Goal: Transaction & Acquisition: Purchase product/service

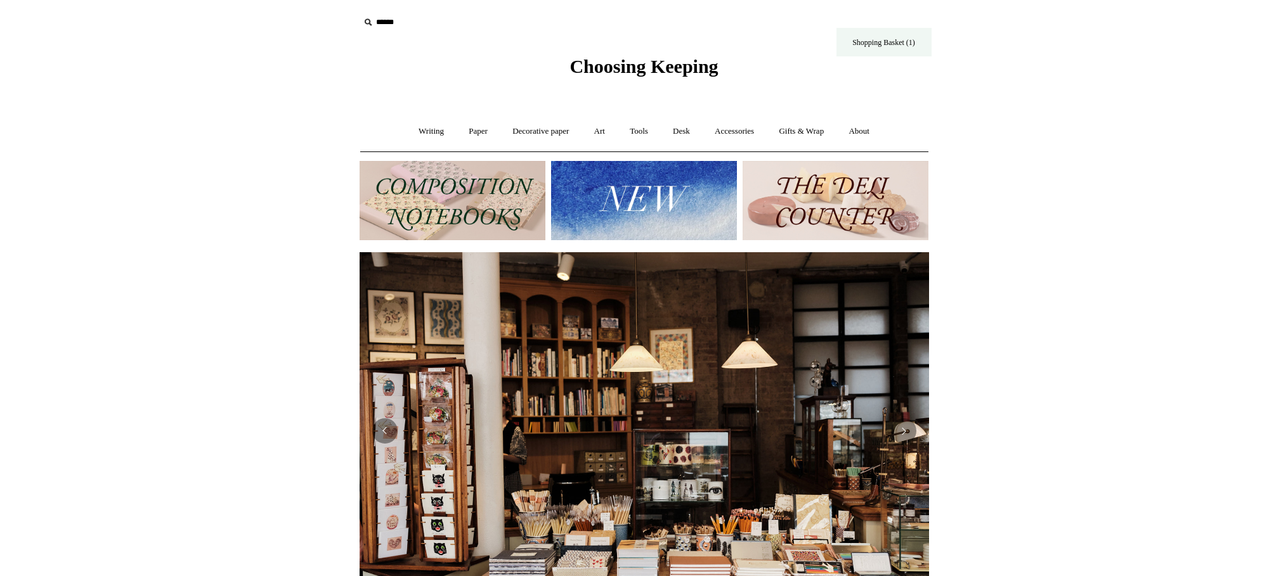
click at [873, 46] on link "Shopping Basket (1)" at bounding box center [883, 42] width 95 height 29
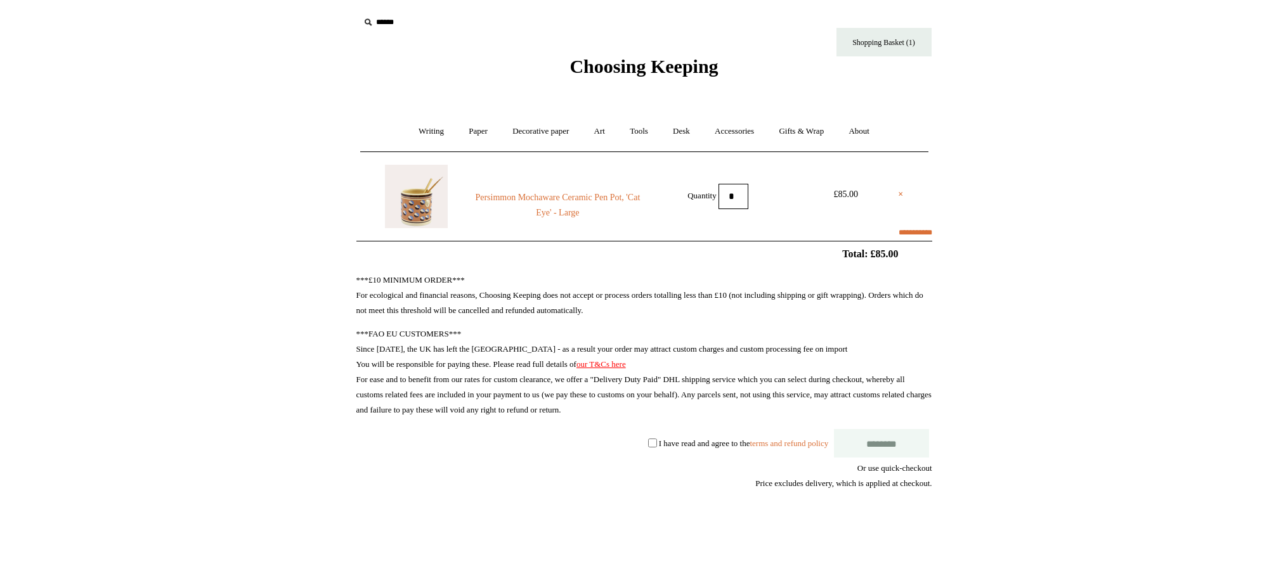
select select "******"
type input "******"
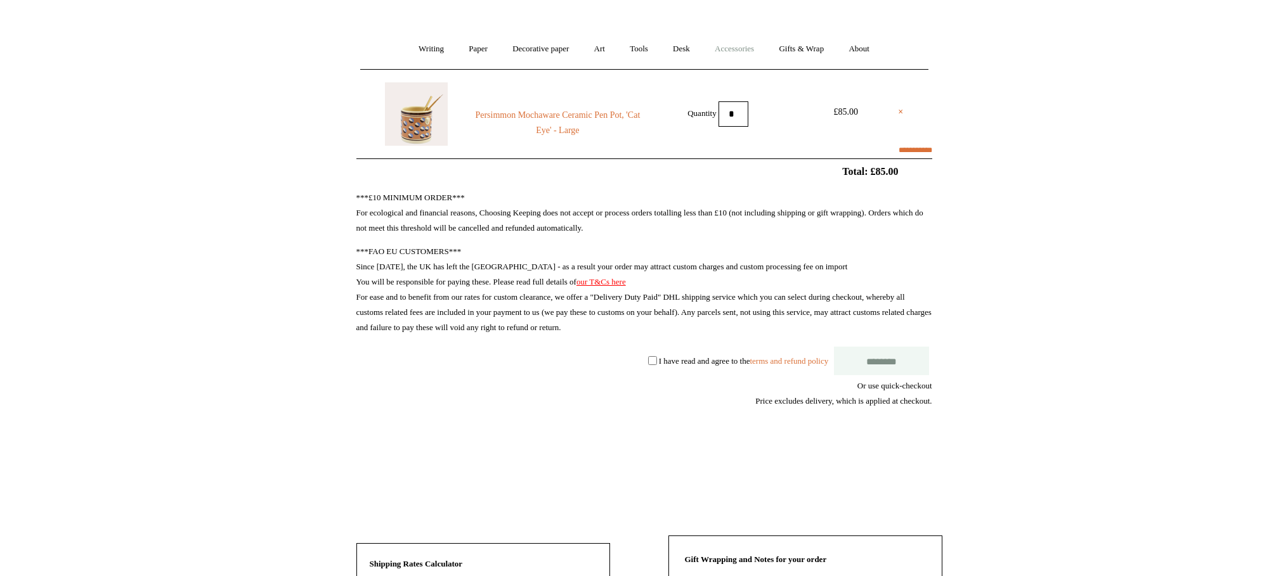
scroll to position [73, 0]
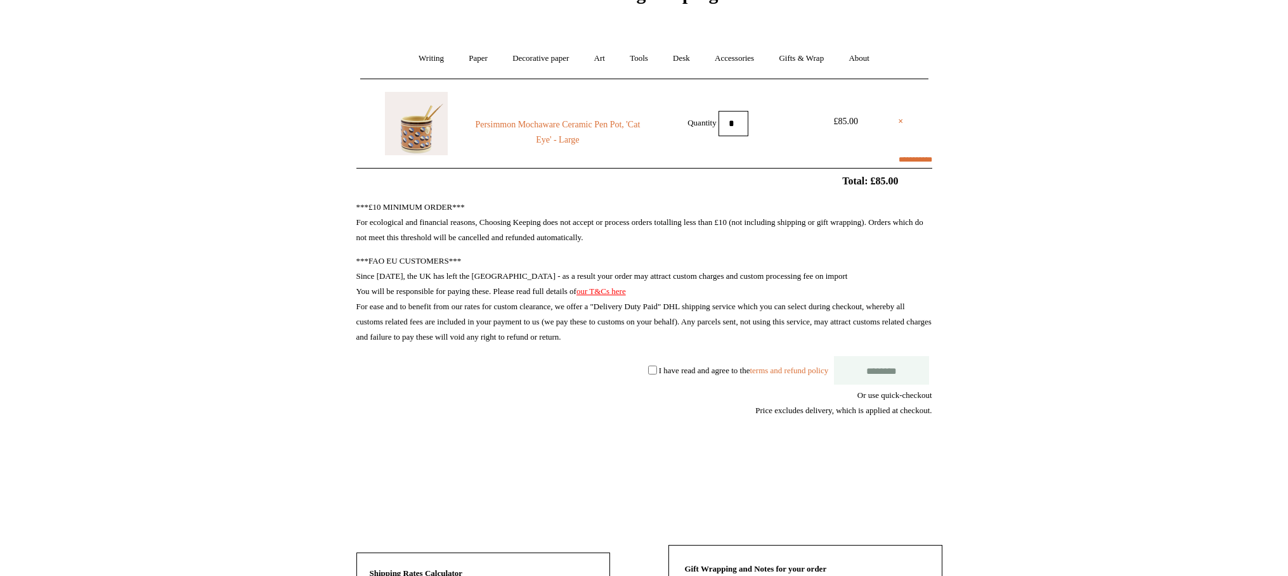
click at [415, 133] on img at bounding box center [416, 123] width 63 height 63
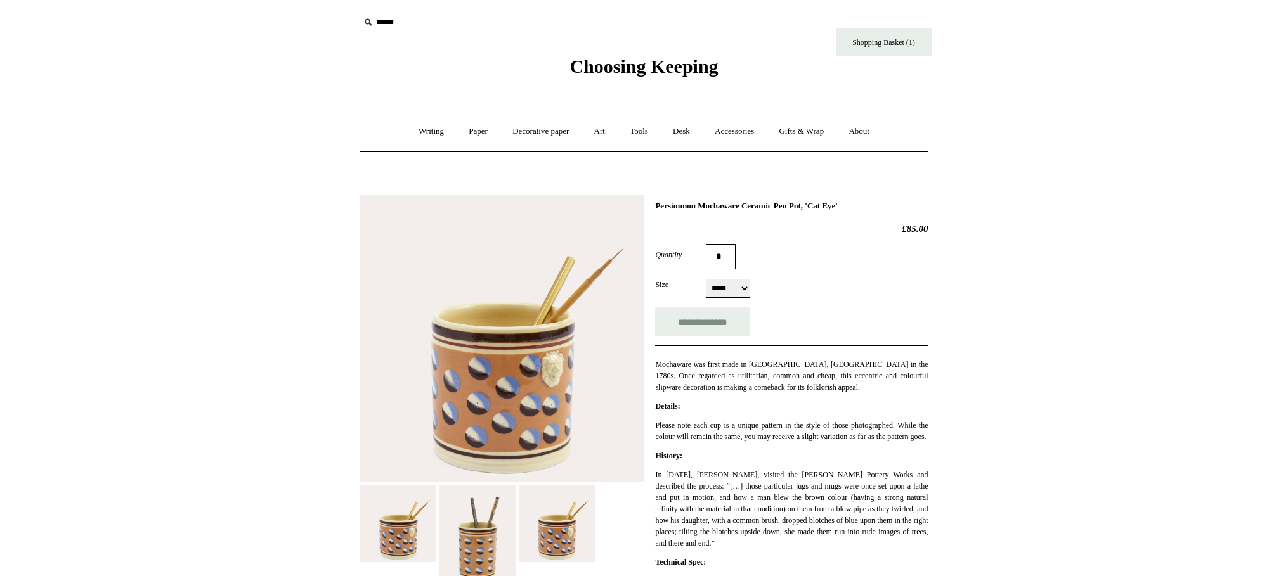
select select "*****"
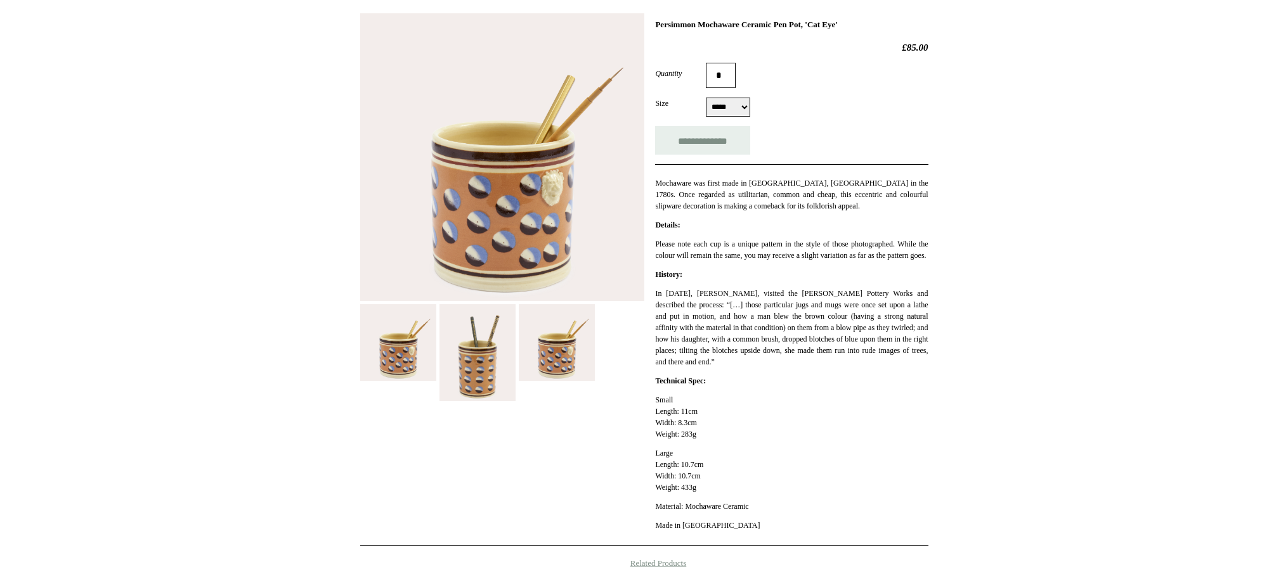
scroll to position [183, 0]
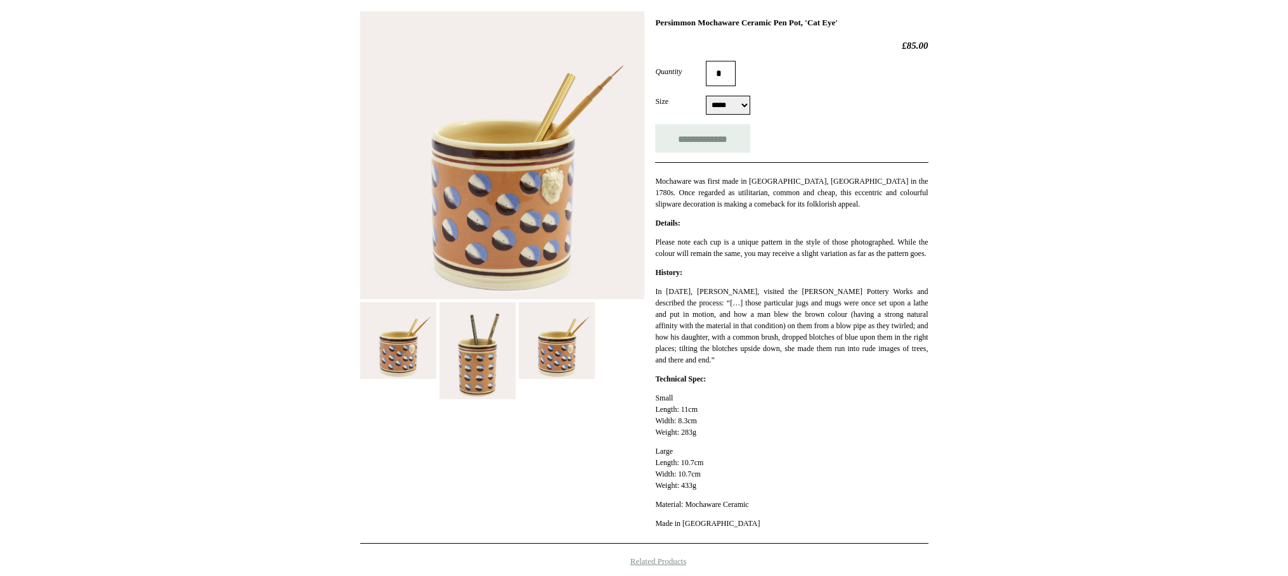
click at [545, 166] on img at bounding box center [502, 155] width 284 height 288
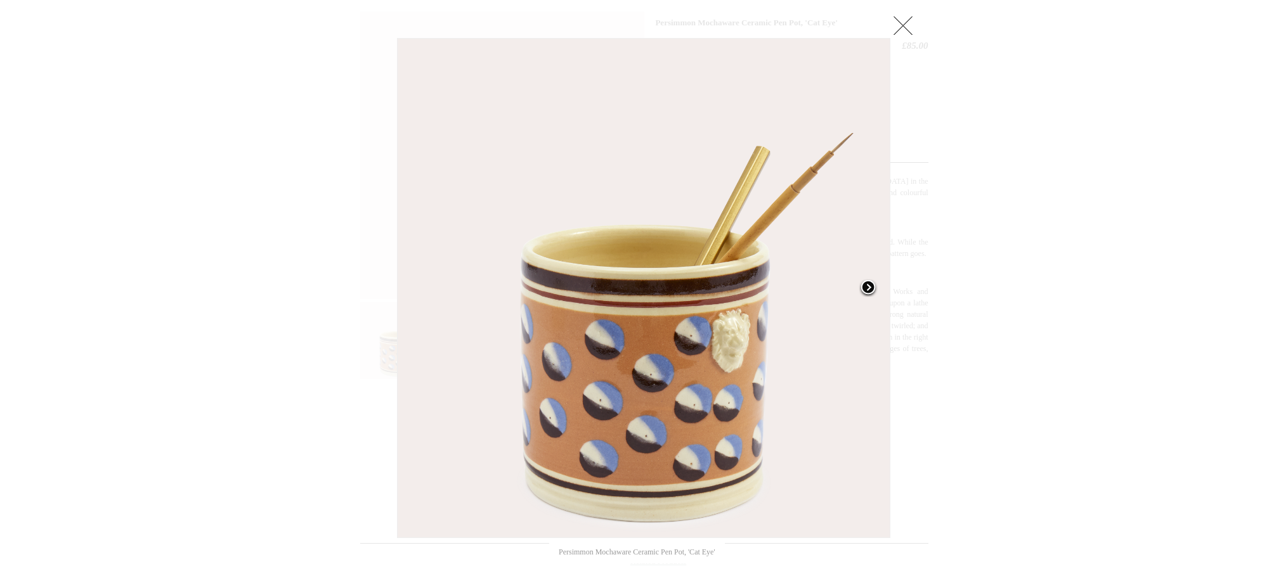
click at [866, 287] on span at bounding box center [868, 288] width 19 height 19
click at [866, 288] on span at bounding box center [868, 288] width 19 height 19
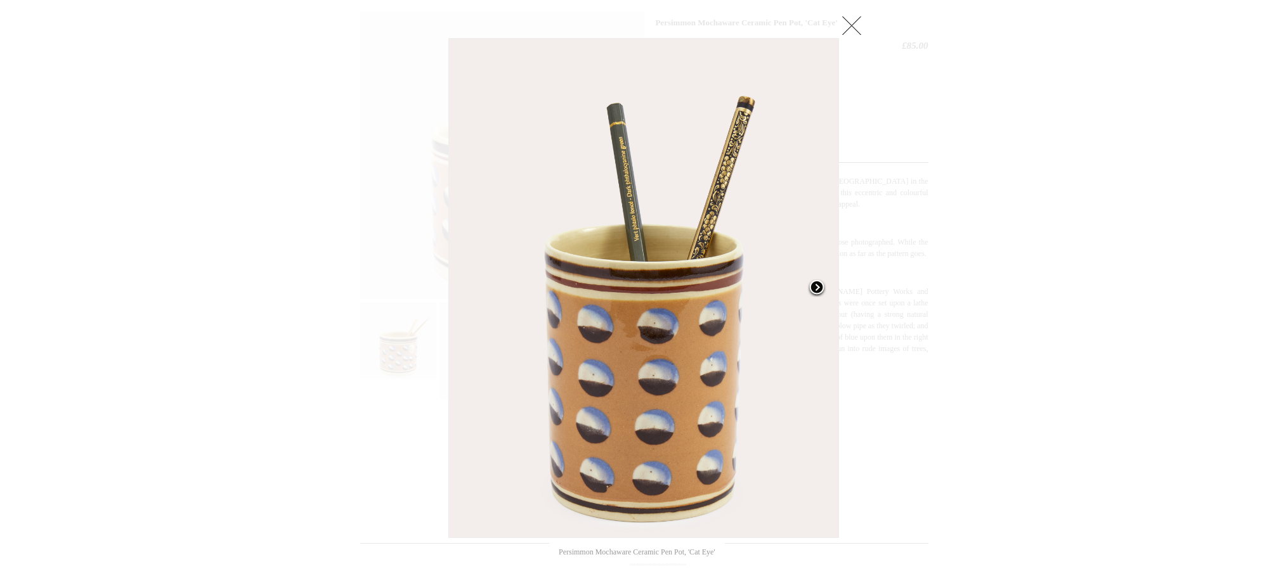
click at [866, 288] on div at bounding box center [644, 389] width 1288 height 1144
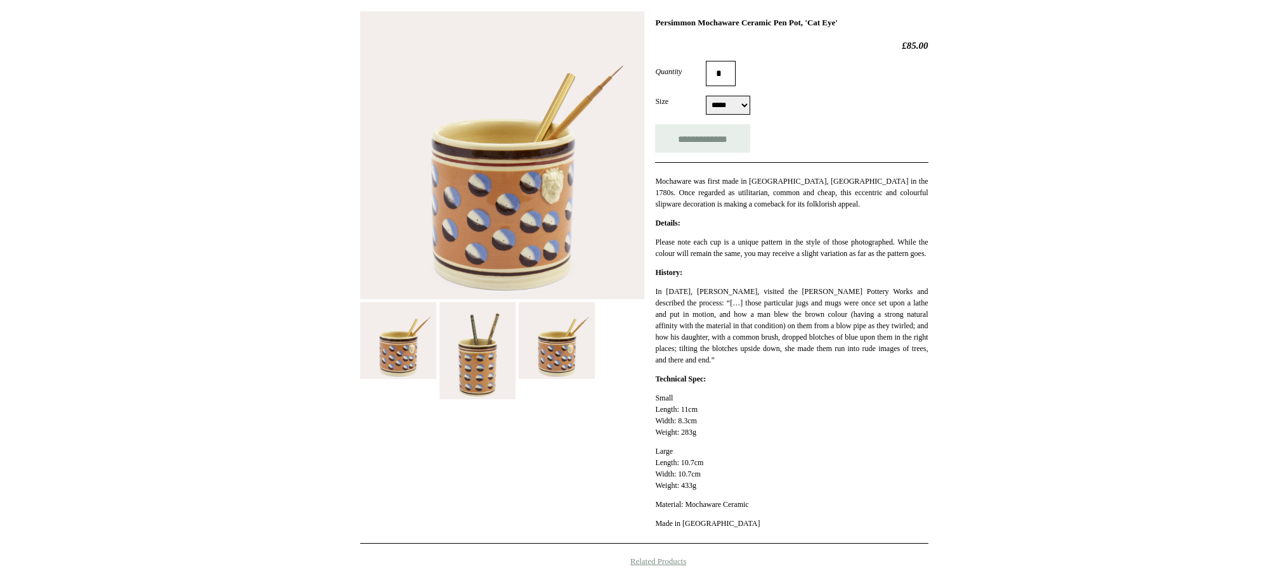
click at [557, 188] on img at bounding box center [502, 155] width 284 height 288
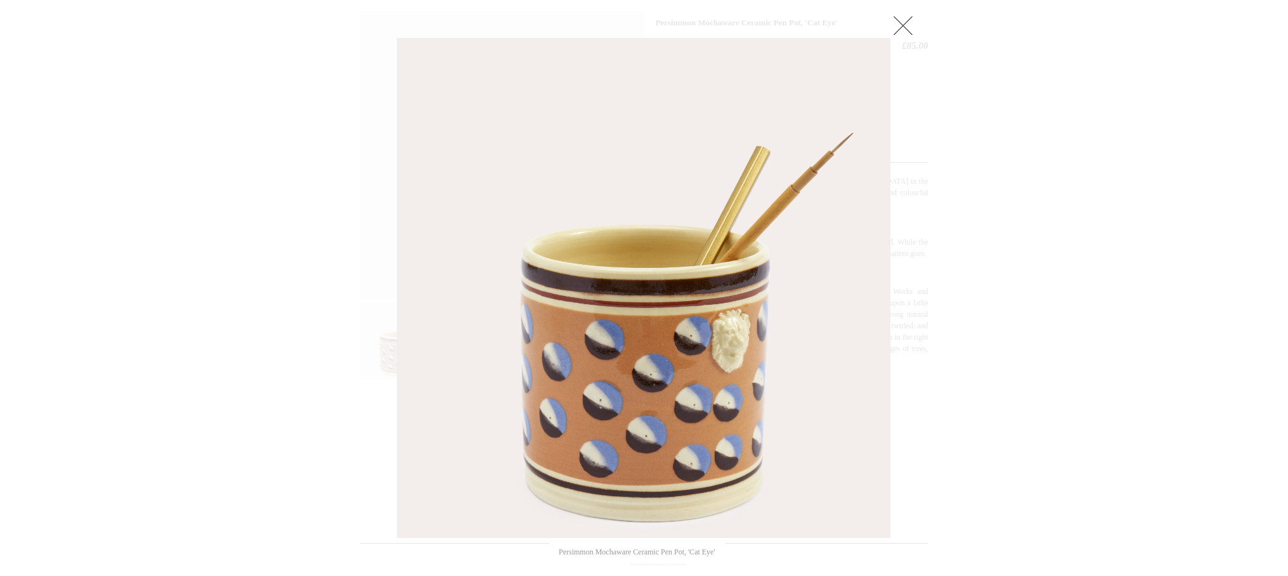
click at [982, 211] on div at bounding box center [644, 389] width 1288 height 1144
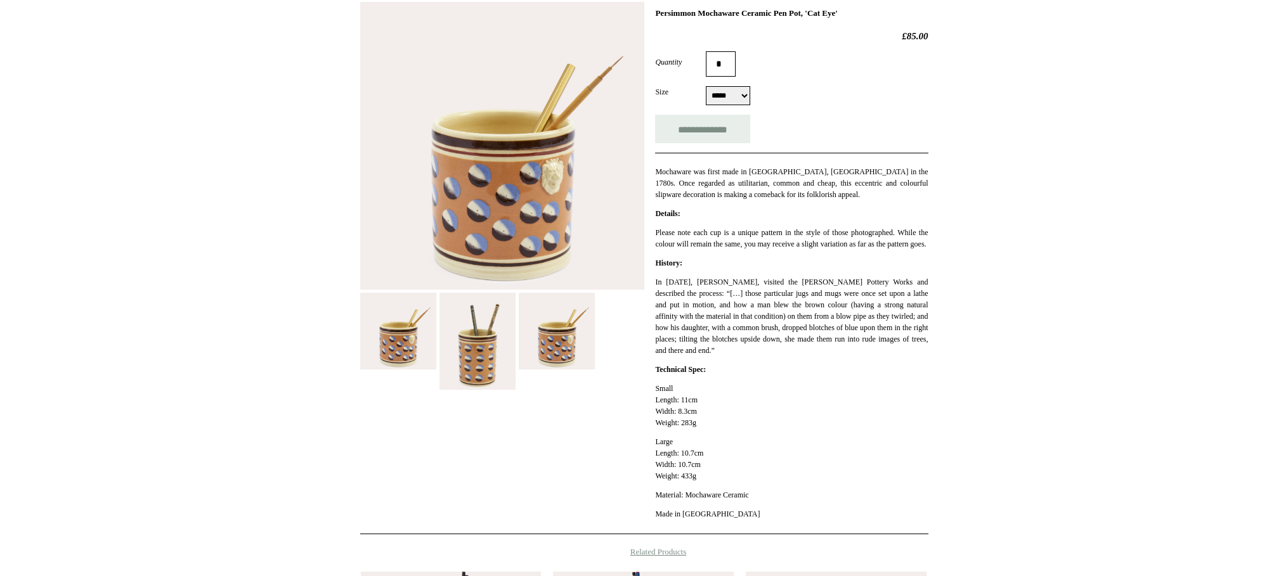
scroll to position [198, 0]
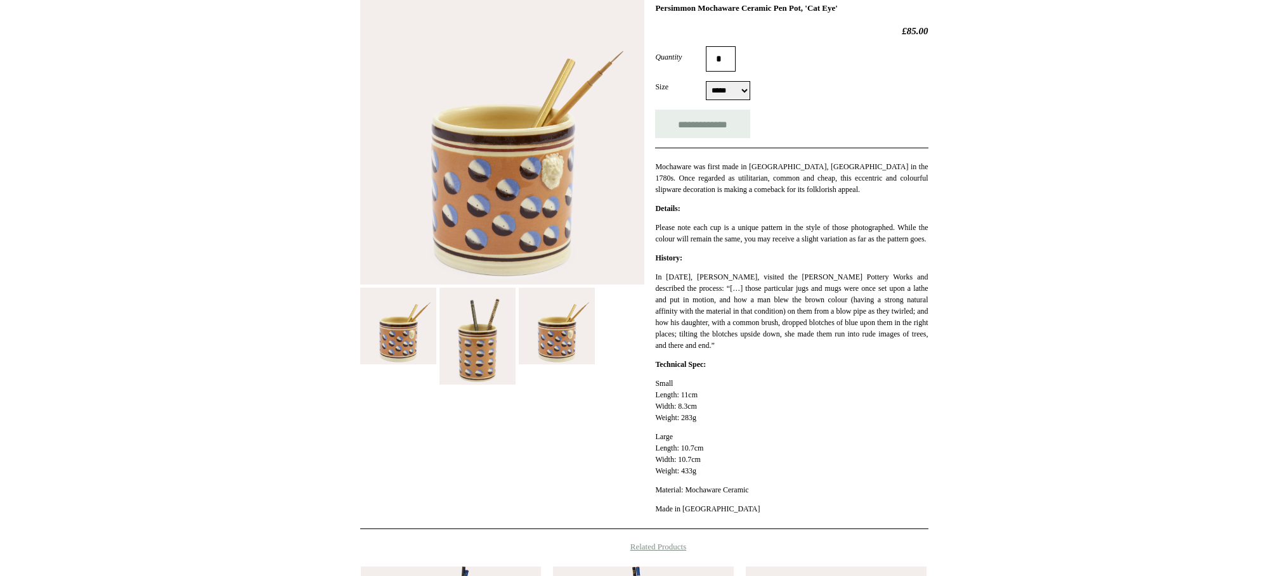
click at [468, 367] on img at bounding box center [477, 337] width 76 height 98
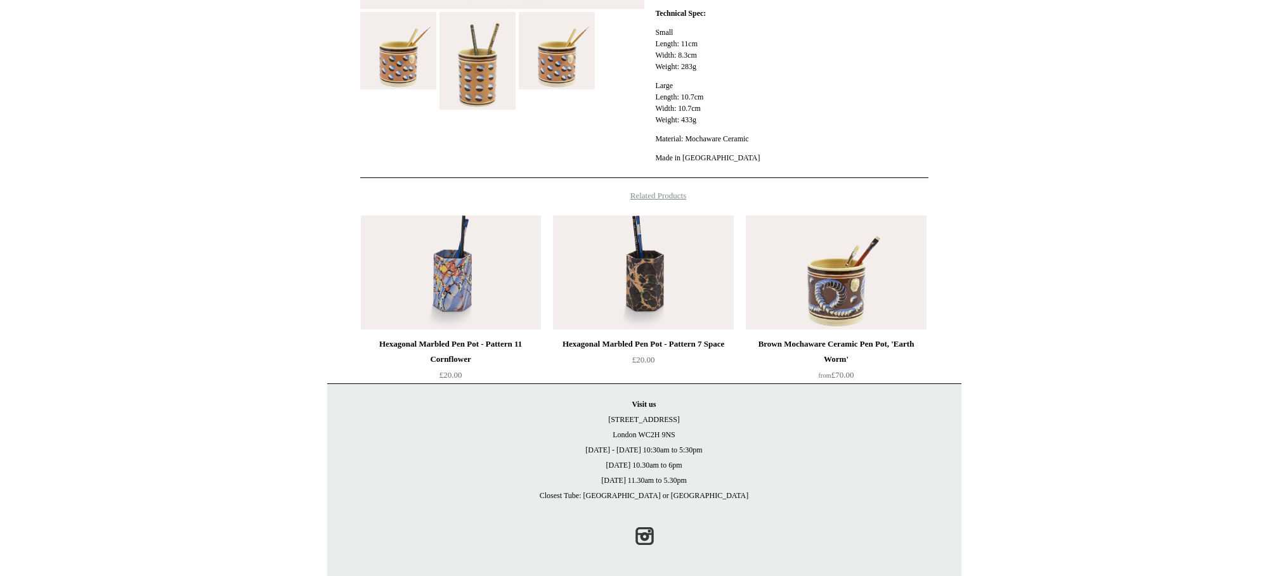
scroll to position [567, 0]
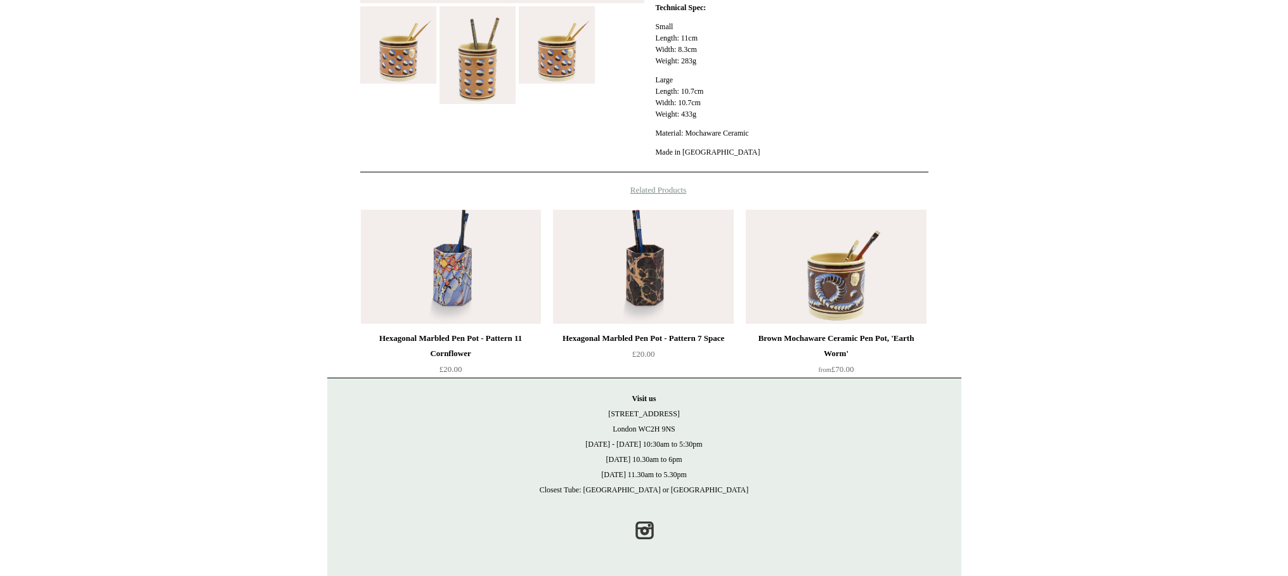
click at [836, 294] on img at bounding box center [836, 267] width 180 height 114
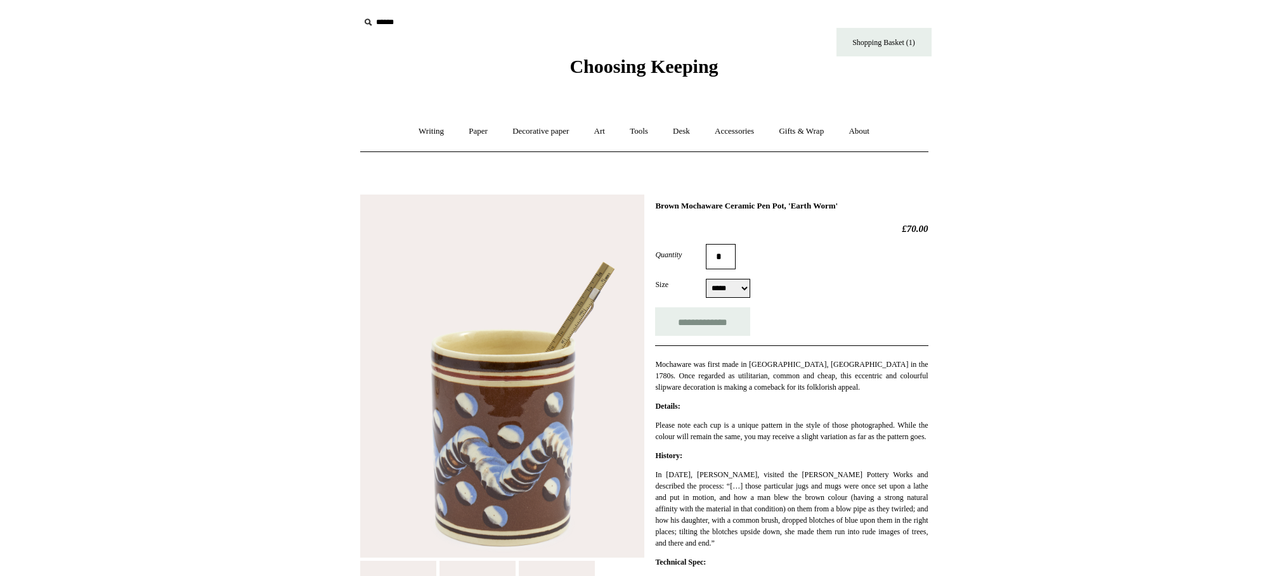
select select "*****"
click option "*****" at bounding box center [0, 0] width 0 height 0
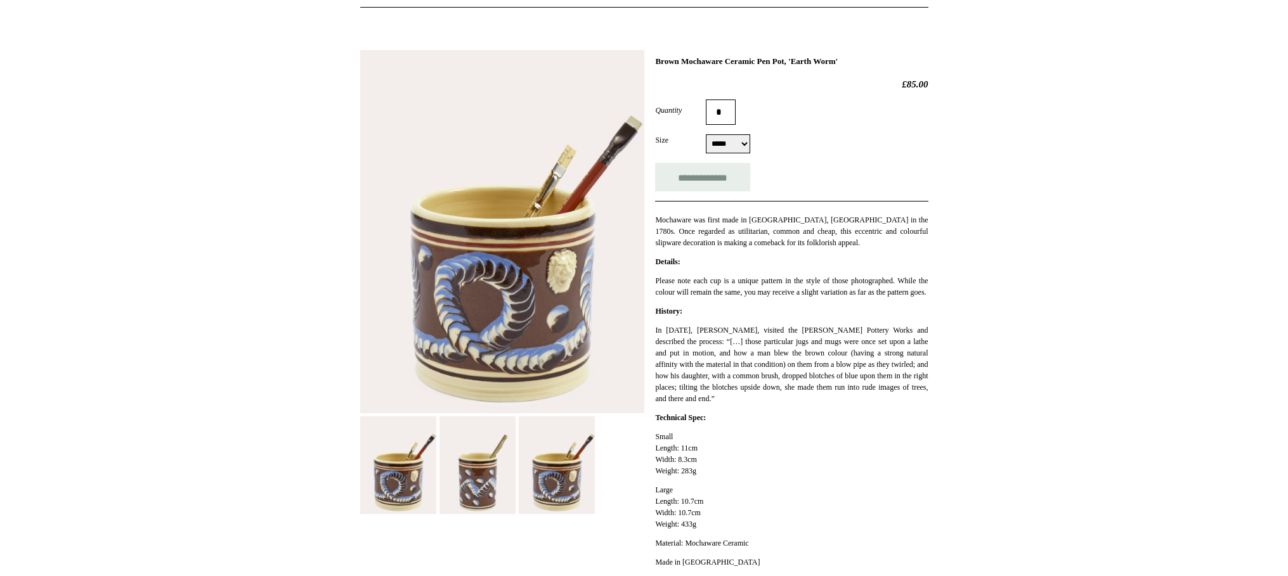
scroll to position [150, 0]
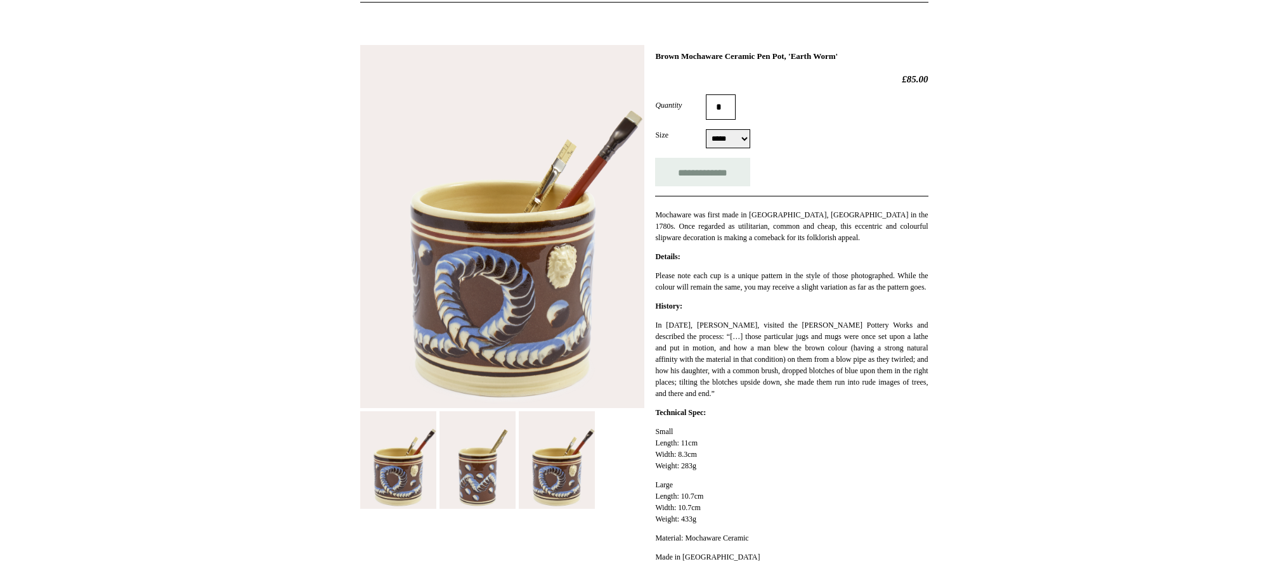
click at [561, 283] on img at bounding box center [502, 227] width 284 height 364
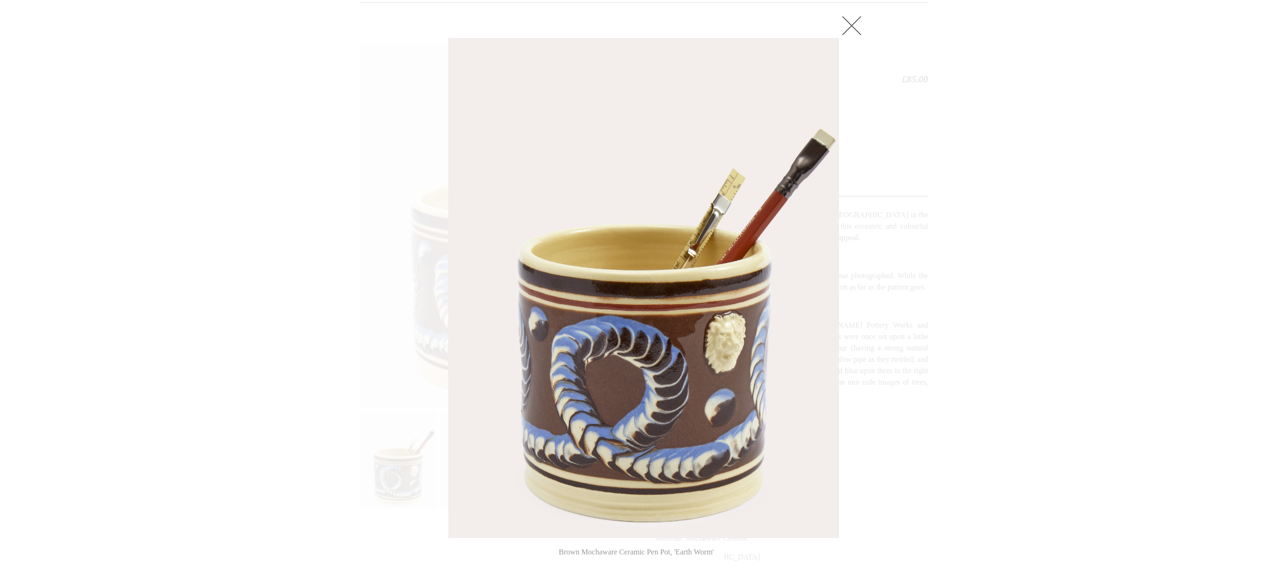
click at [946, 287] on div at bounding box center [644, 422] width 1288 height 1144
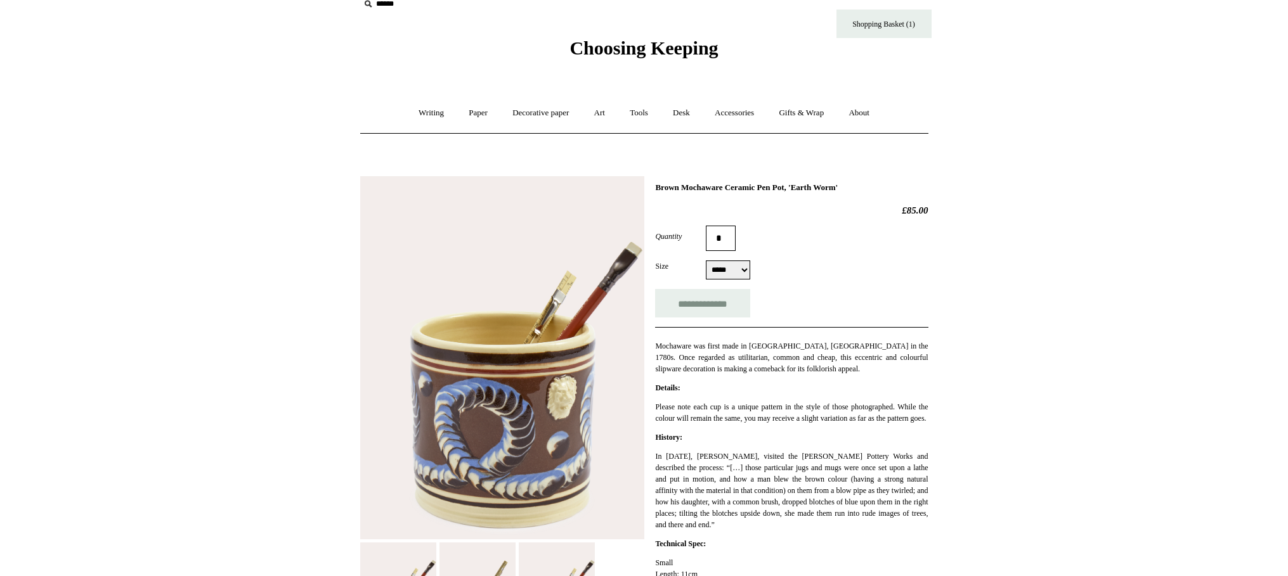
scroll to position [0, 0]
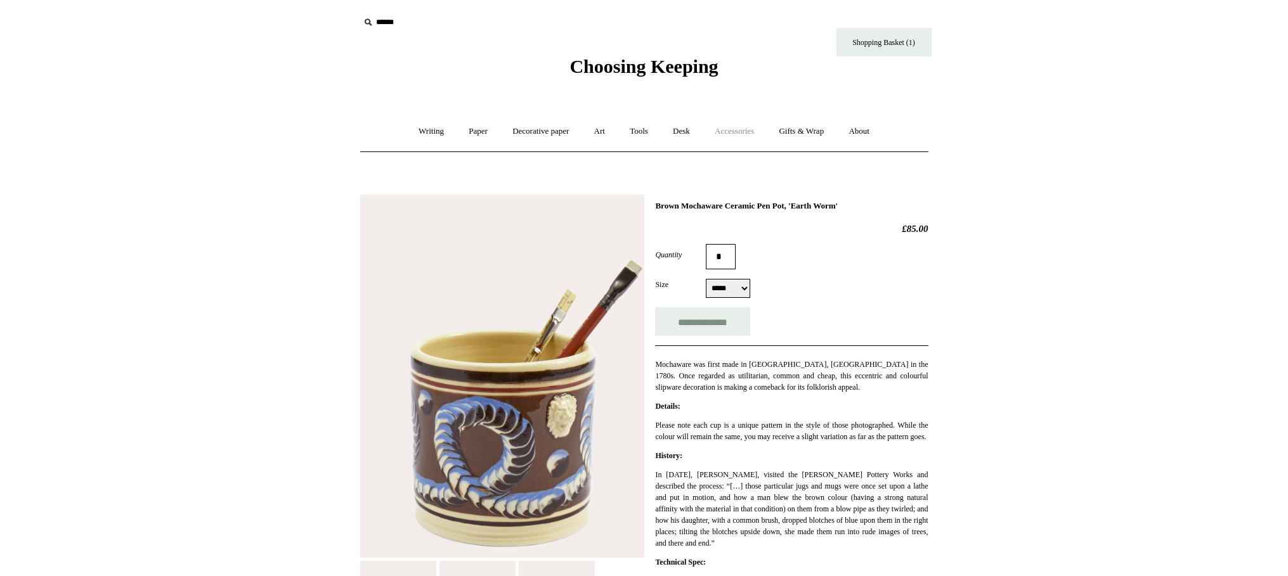
click at [727, 130] on link "Accessories +" at bounding box center [734, 132] width 62 height 34
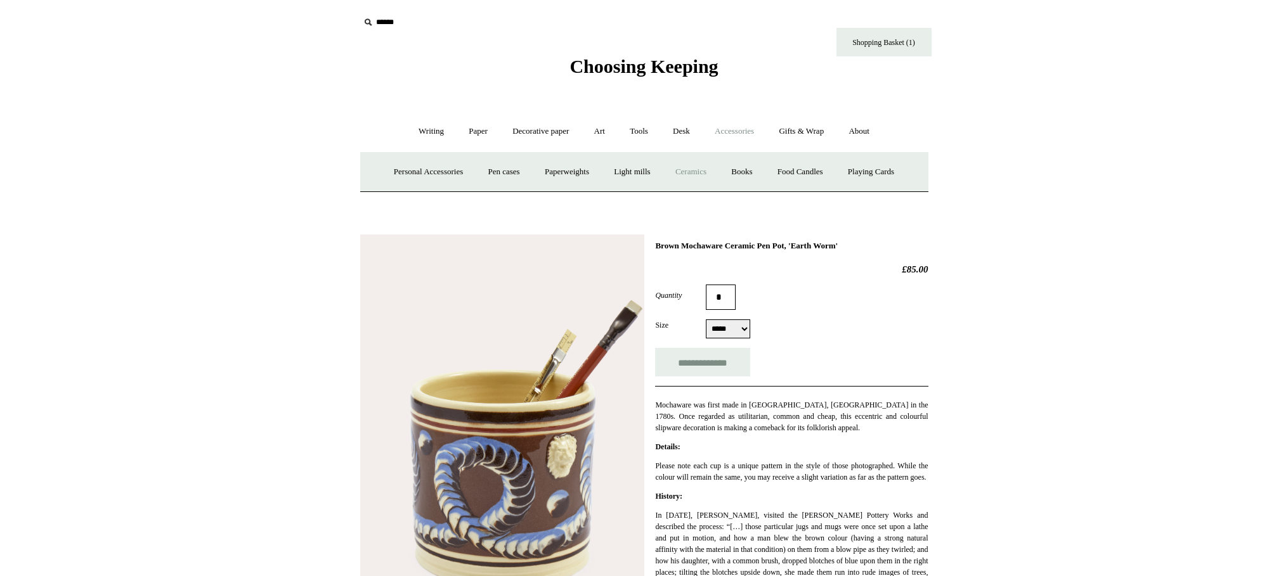
click at [698, 170] on link "Ceramics +" at bounding box center [691, 172] width 54 height 34
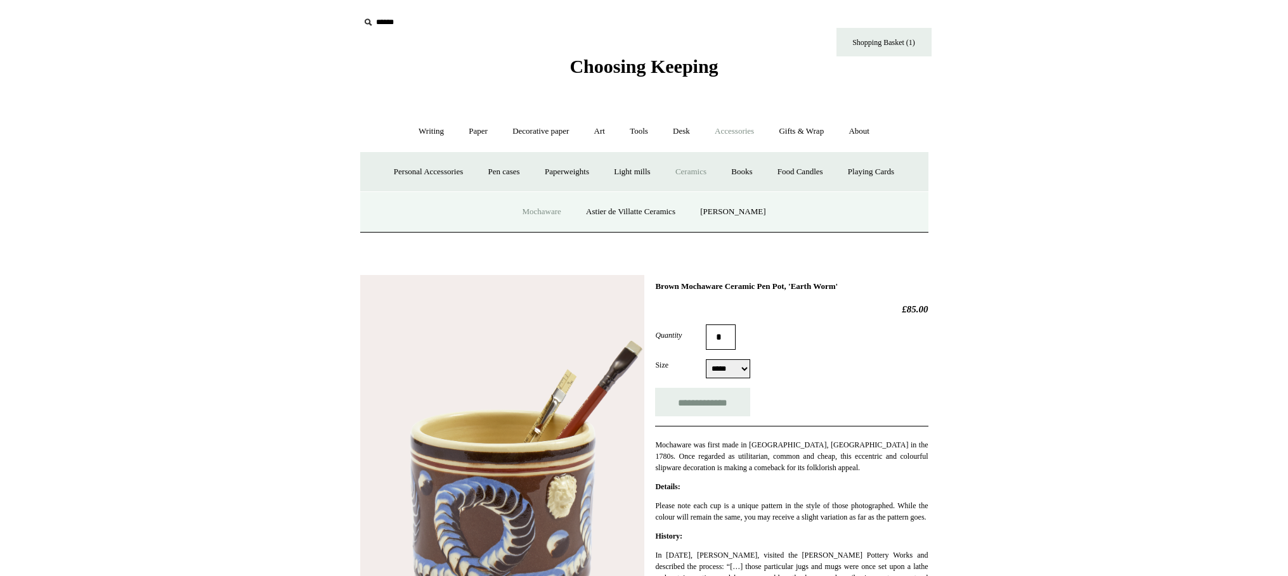
click at [543, 211] on link "Mochaware" at bounding box center [542, 212] width 62 height 34
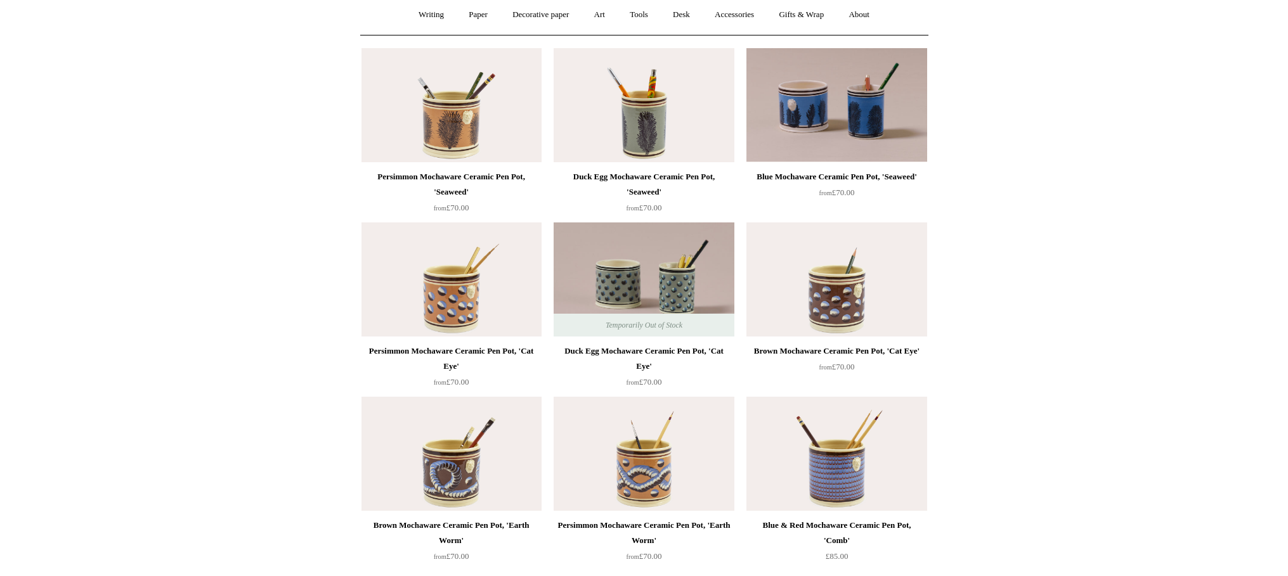
scroll to position [119, 0]
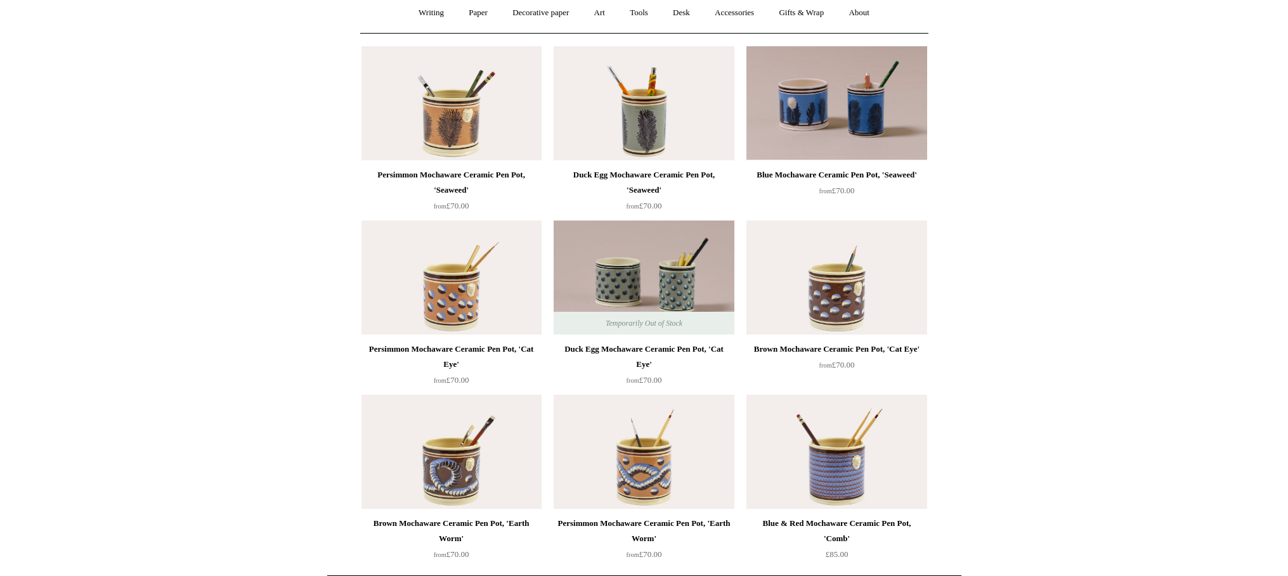
click at [454, 124] on img at bounding box center [451, 103] width 180 height 114
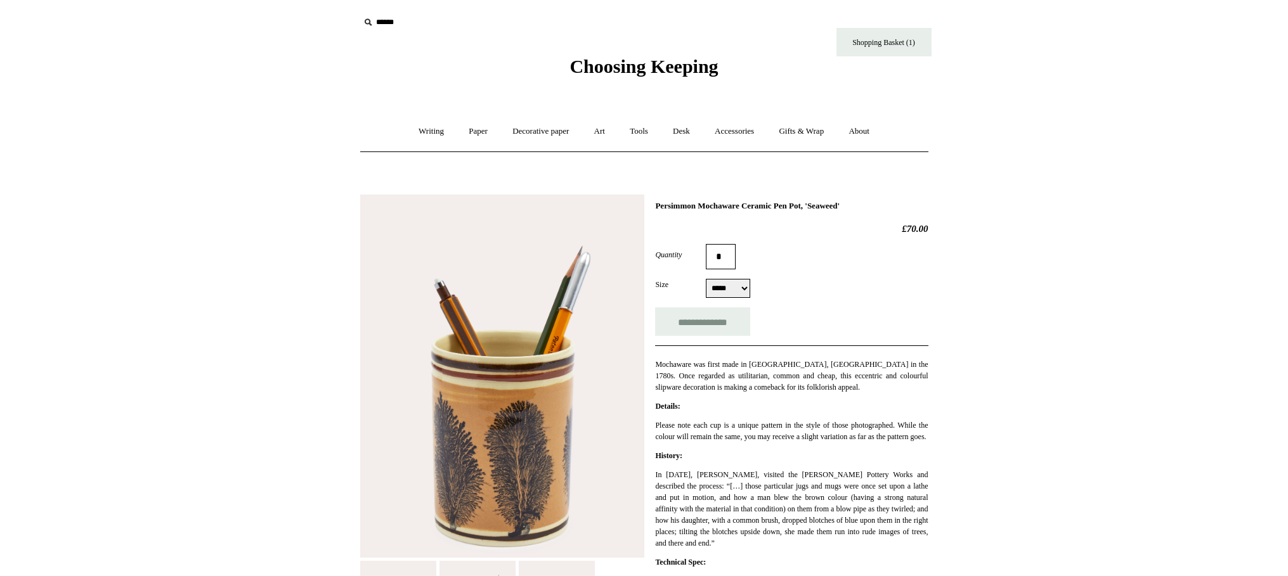
select select "*****"
click option "*****" at bounding box center [0, 0] width 0 height 0
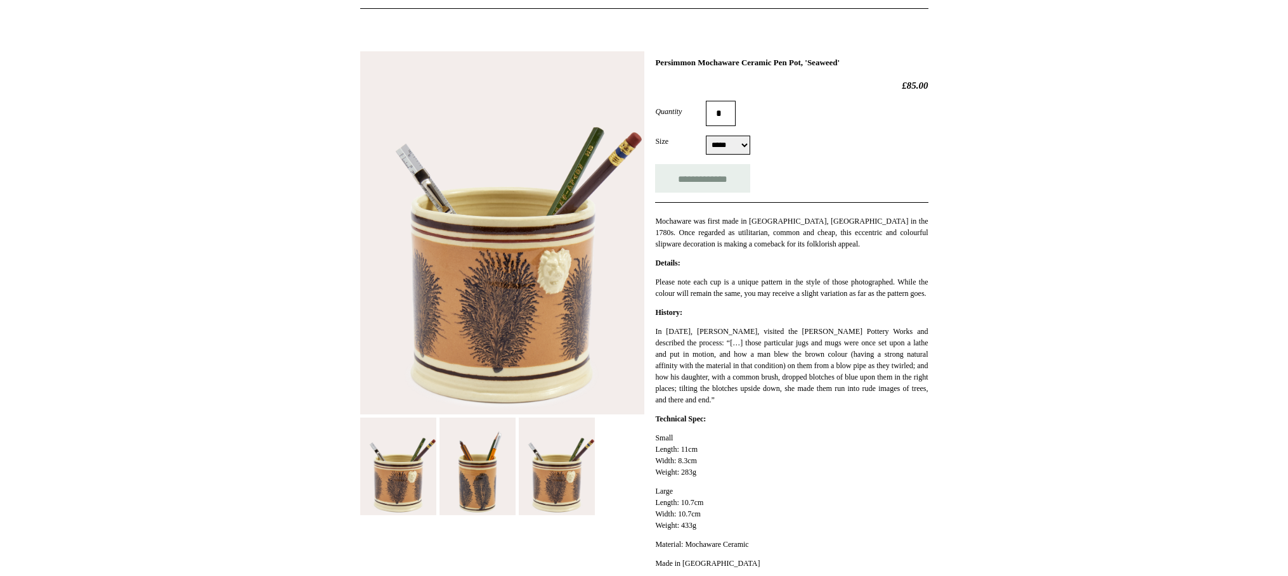
scroll to position [144, 0]
click at [481, 496] on img at bounding box center [477, 466] width 76 height 98
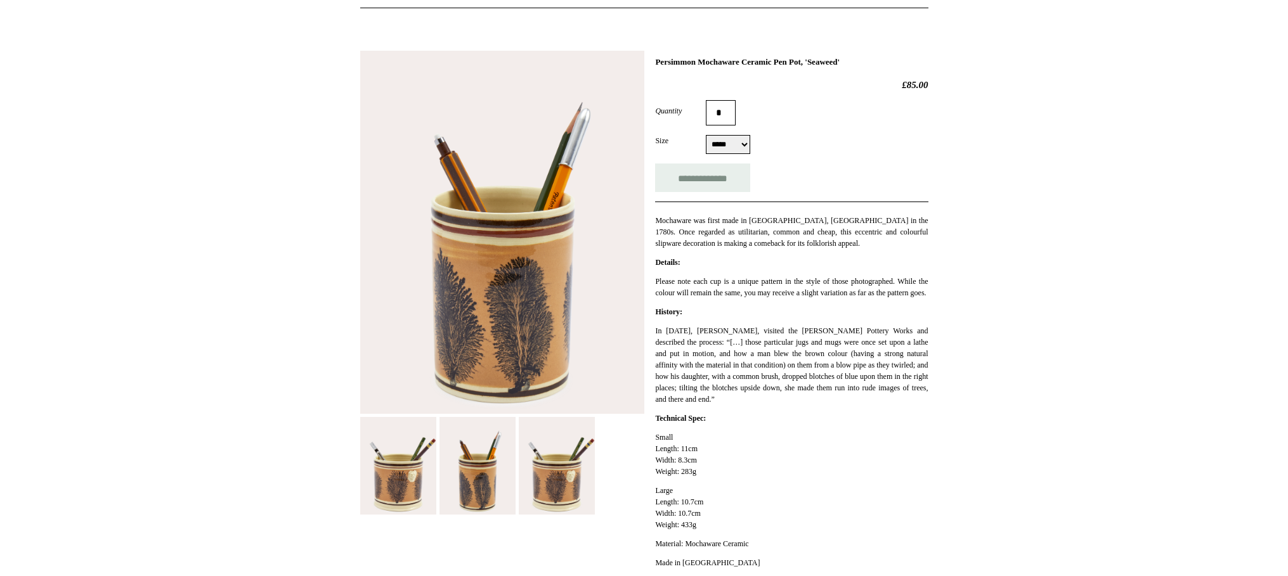
click at [545, 481] on img at bounding box center [557, 466] width 76 height 98
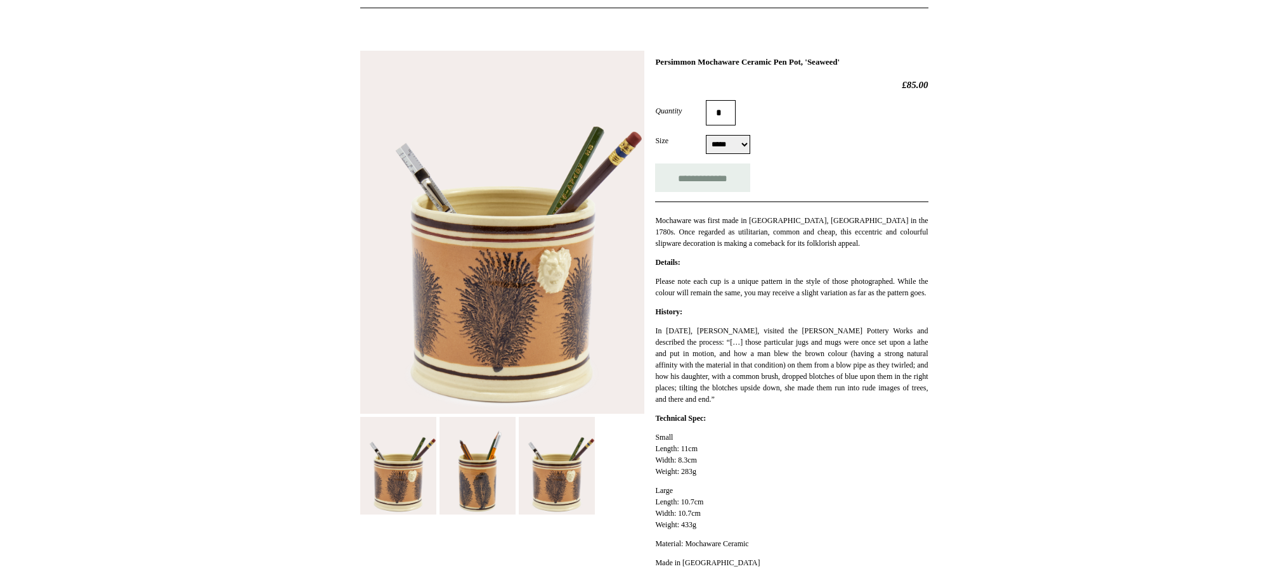
click at [557, 280] on img at bounding box center [502, 233] width 284 height 364
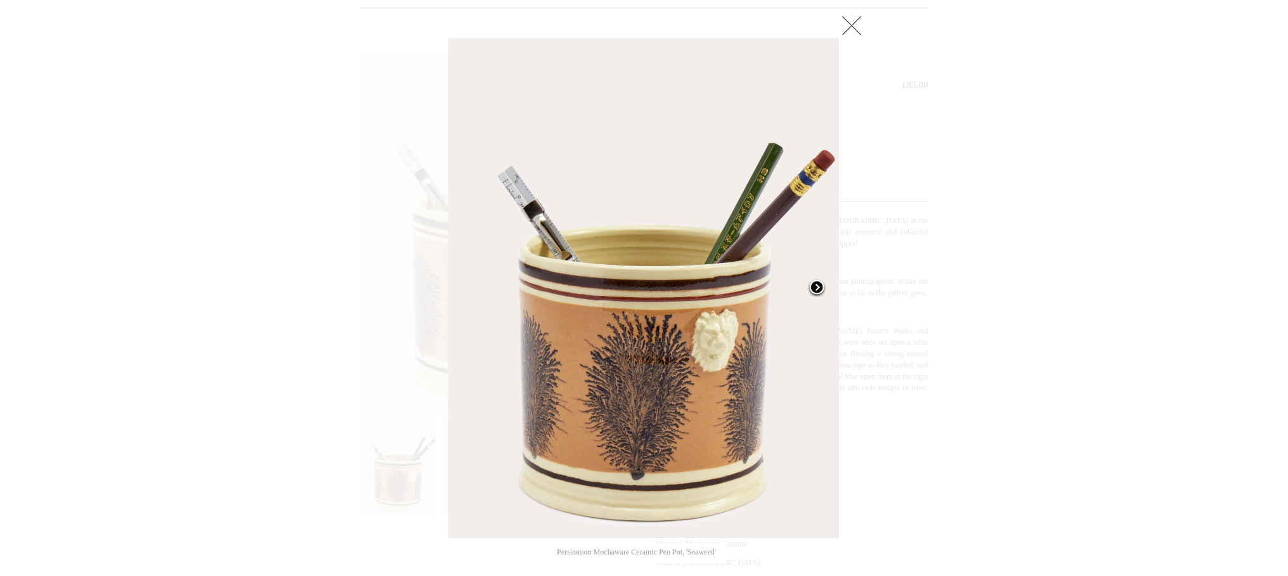
click at [814, 290] on span at bounding box center [816, 288] width 19 height 19
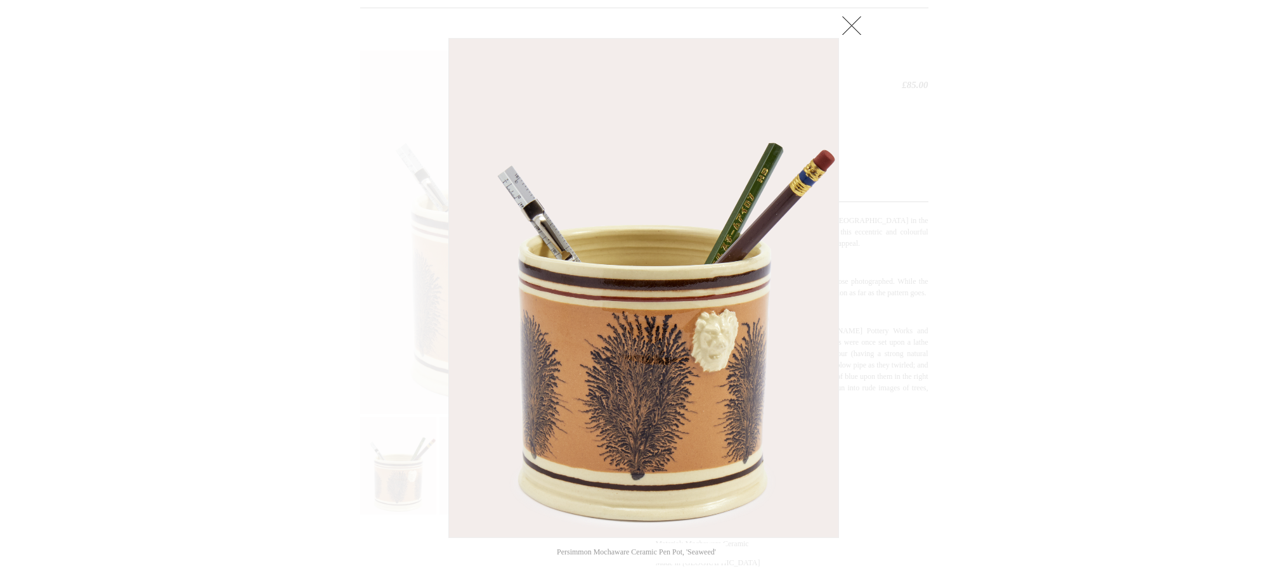
click at [928, 279] on div at bounding box center [644, 428] width 1288 height 1144
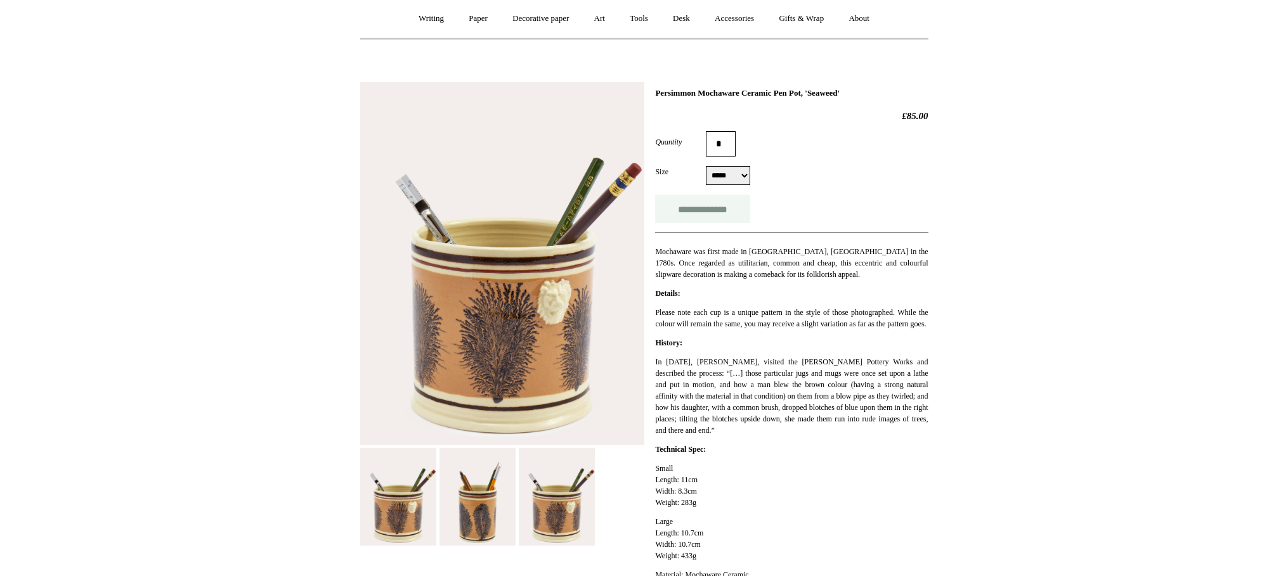
scroll to position [112, 0]
click at [677, 212] on input "**********" at bounding box center [702, 209] width 95 height 29
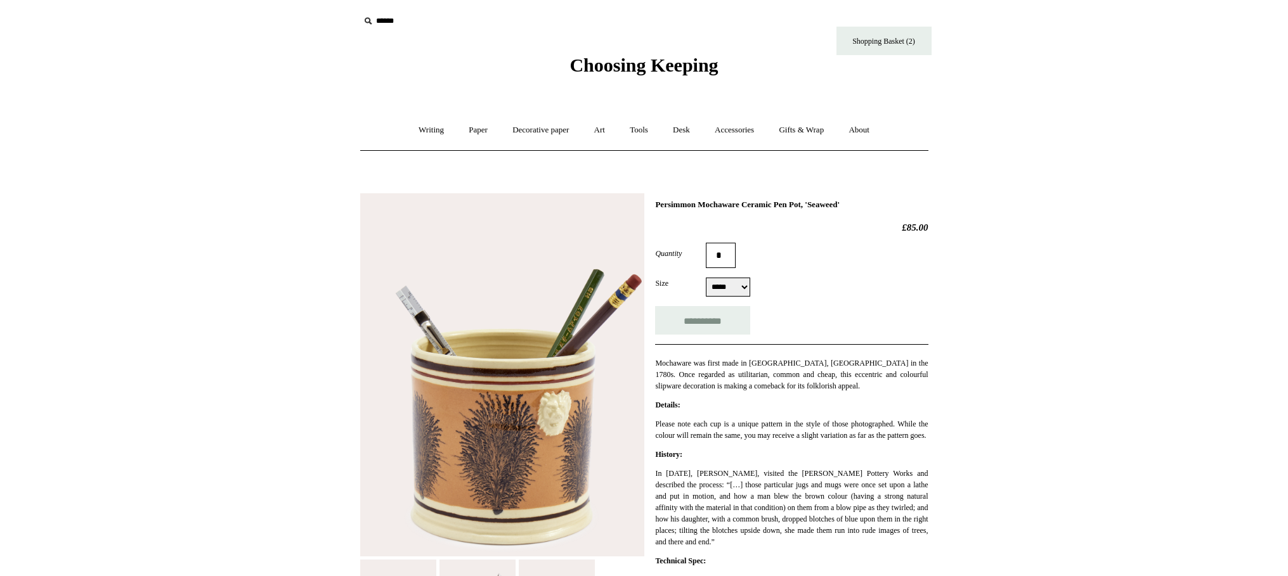
scroll to position [0, 0]
type input "**********"
click at [888, 45] on link "Shopping Basket (2)" at bounding box center [883, 42] width 95 height 29
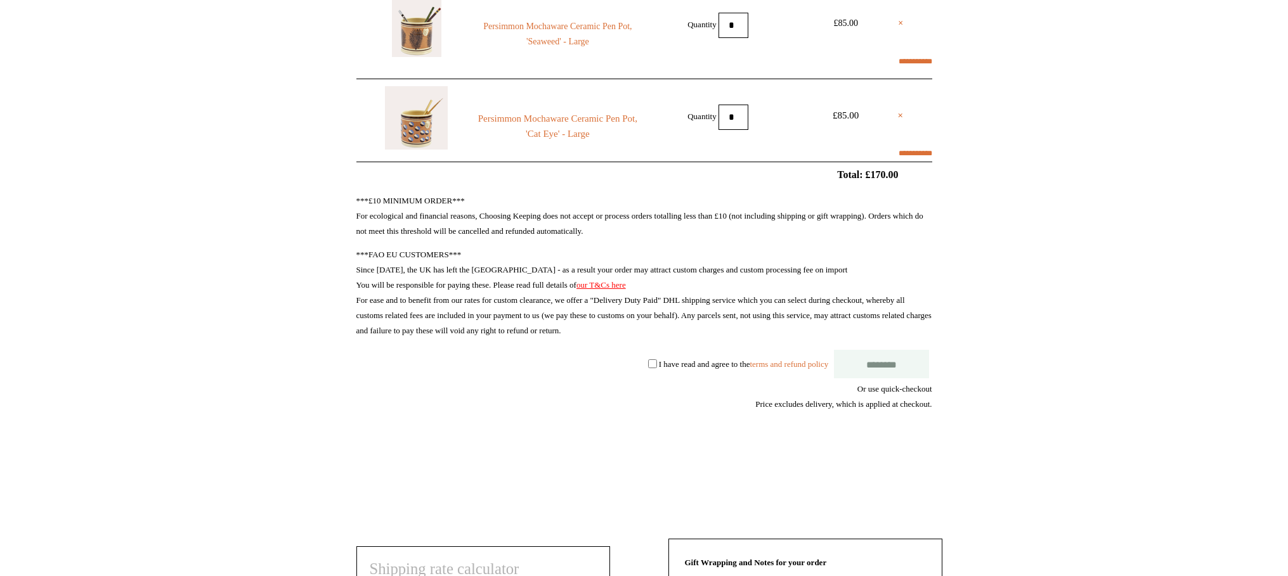
select select "******"
type input "******"
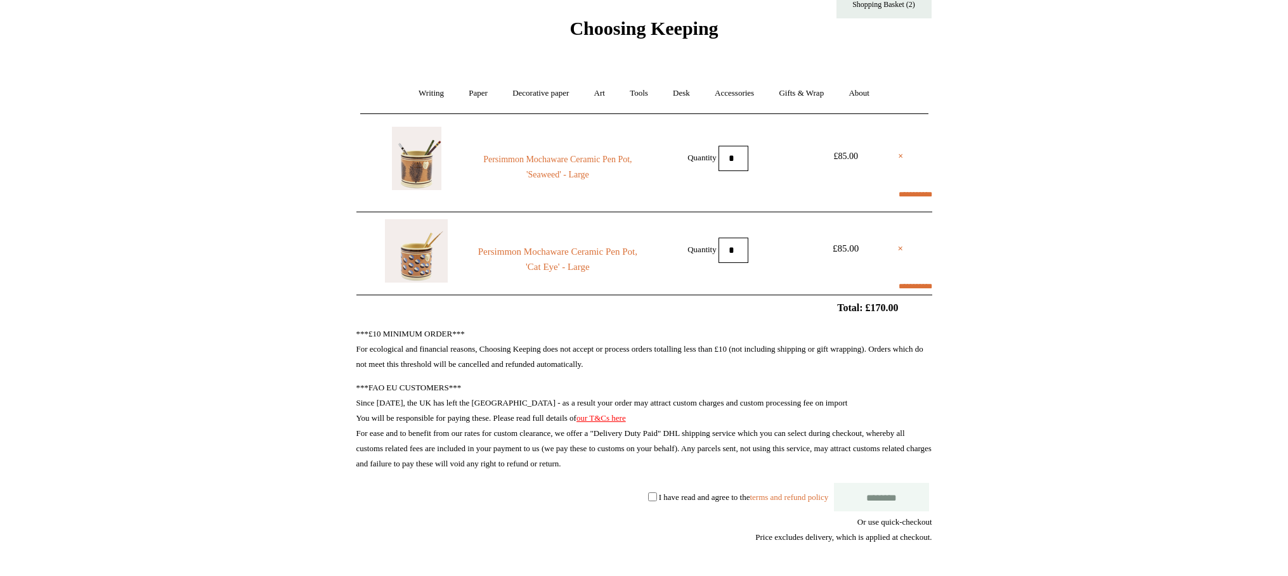
scroll to position [37, 0]
click at [901, 251] on link "×" at bounding box center [901, 249] width 6 height 15
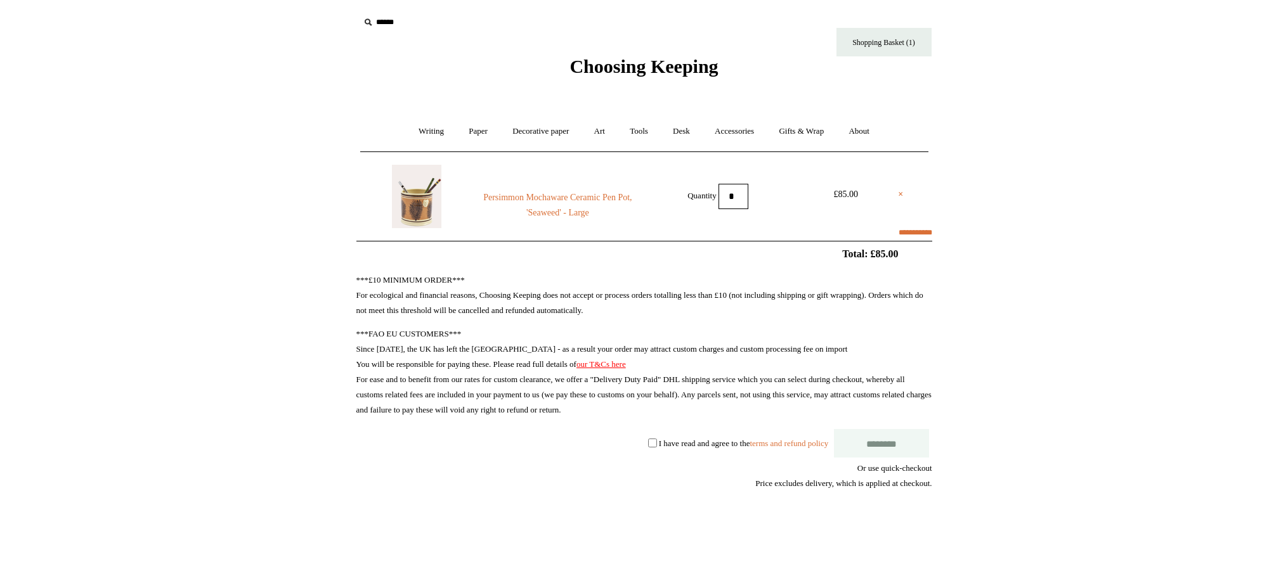
select select "******"
type input "******"
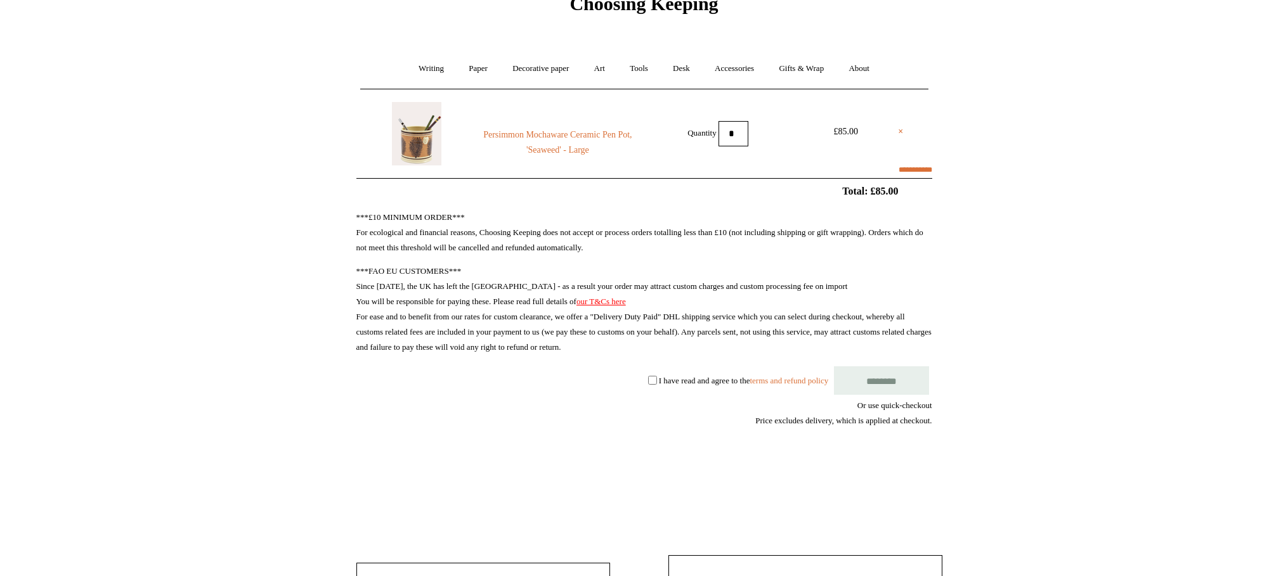
scroll to position [62, 0]
click at [853, 380] on input "********" at bounding box center [881, 381] width 95 height 29
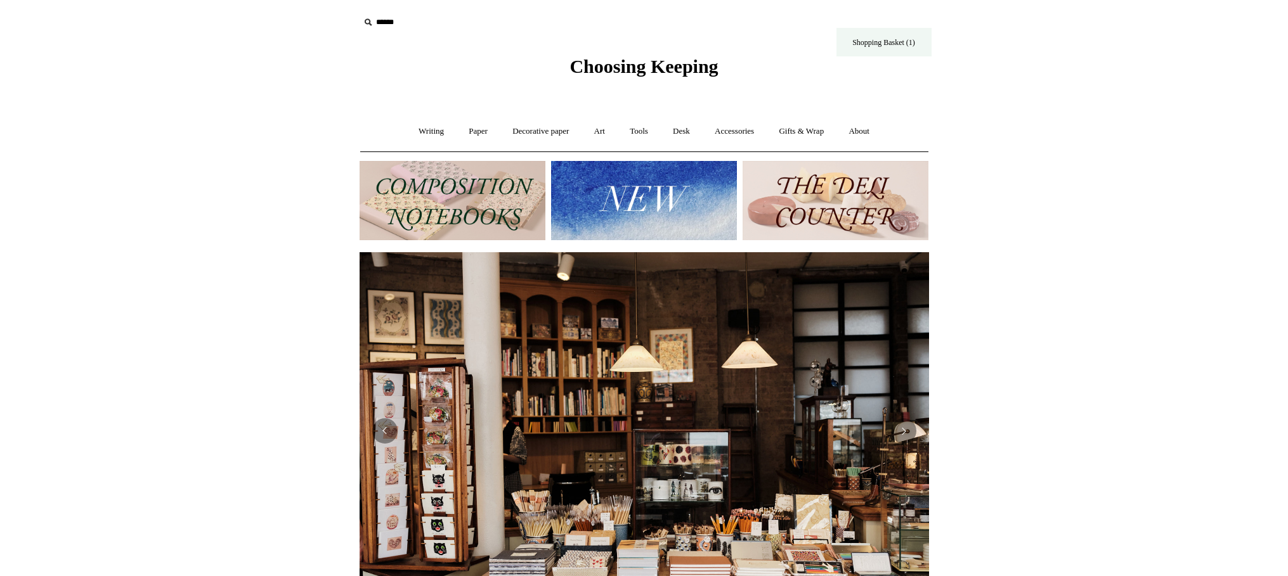
click at [899, 43] on link "Shopping Basket (1)" at bounding box center [883, 42] width 95 height 29
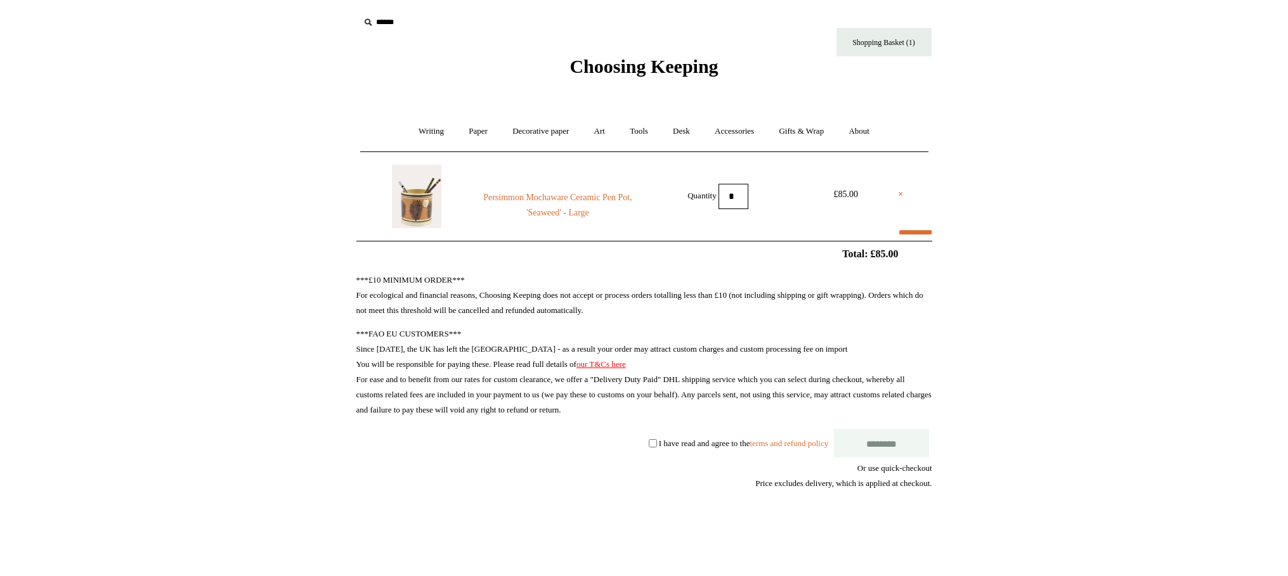
select select "******"
click at [902, 196] on link "×" at bounding box center [900, 194] width 5 height 15
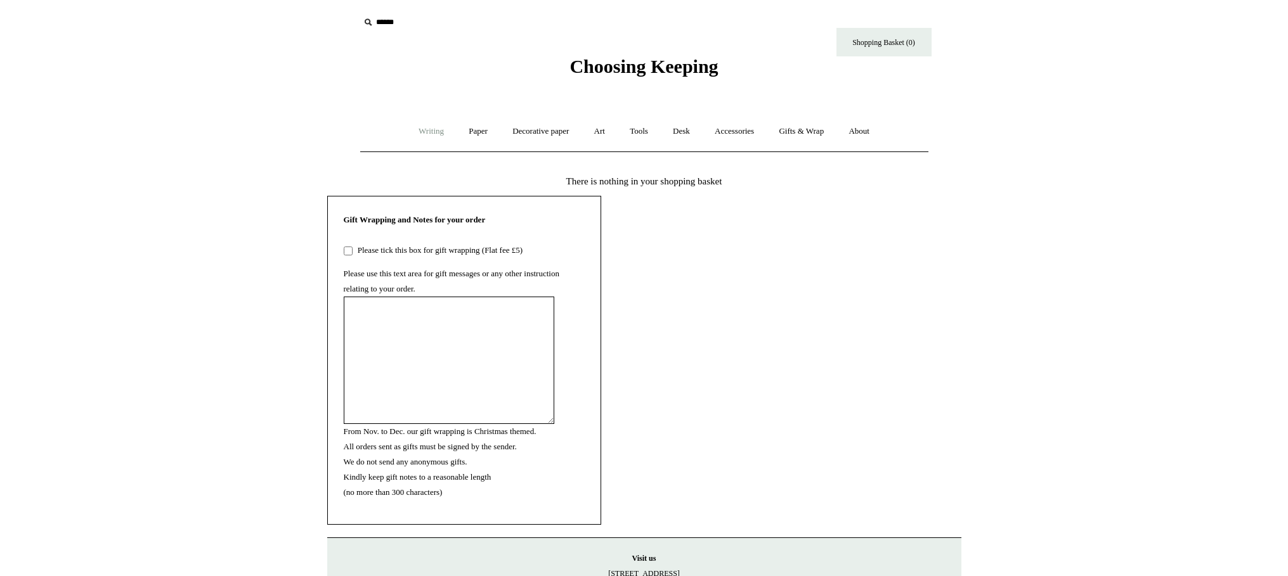
click at [431, 133] on link "Writing +" at bounding box center [431, 132] width 48 height 34
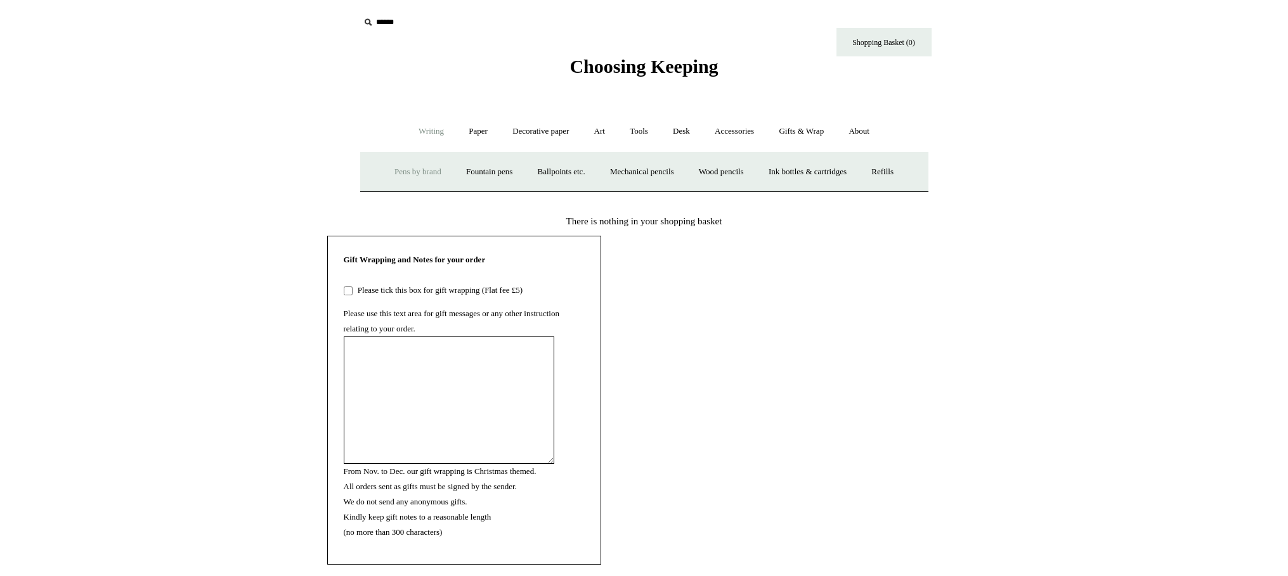
click at [420, 169] on link "Pens by brand +" at bounding box center [418, 172] width 70 height 34
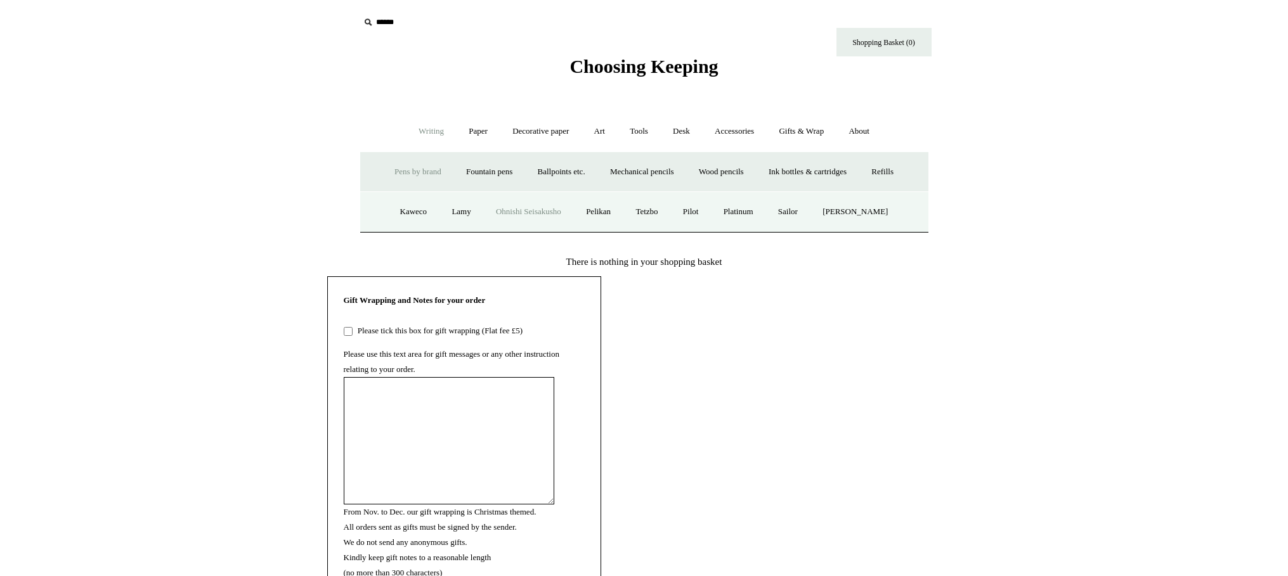
click at [523, 207] on link "Ohnishi Seisakusho" at bounding box center [529, 212] width 88 height 34
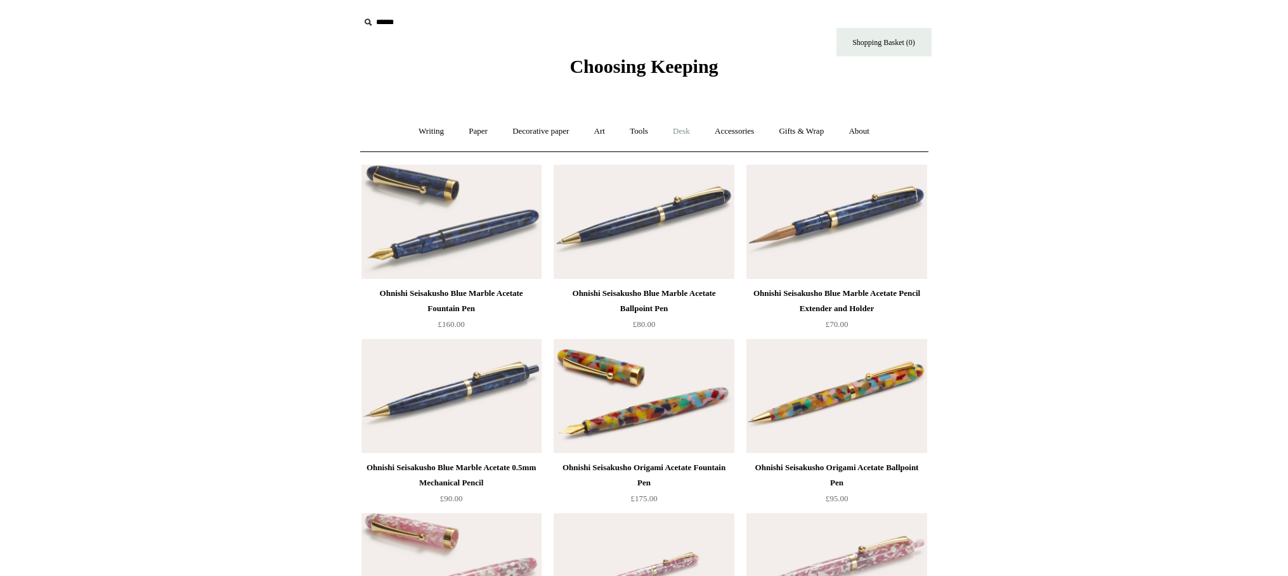
click at [687, 131] on link "Desk +" at bounding box center [681, 132] width 40 height 34
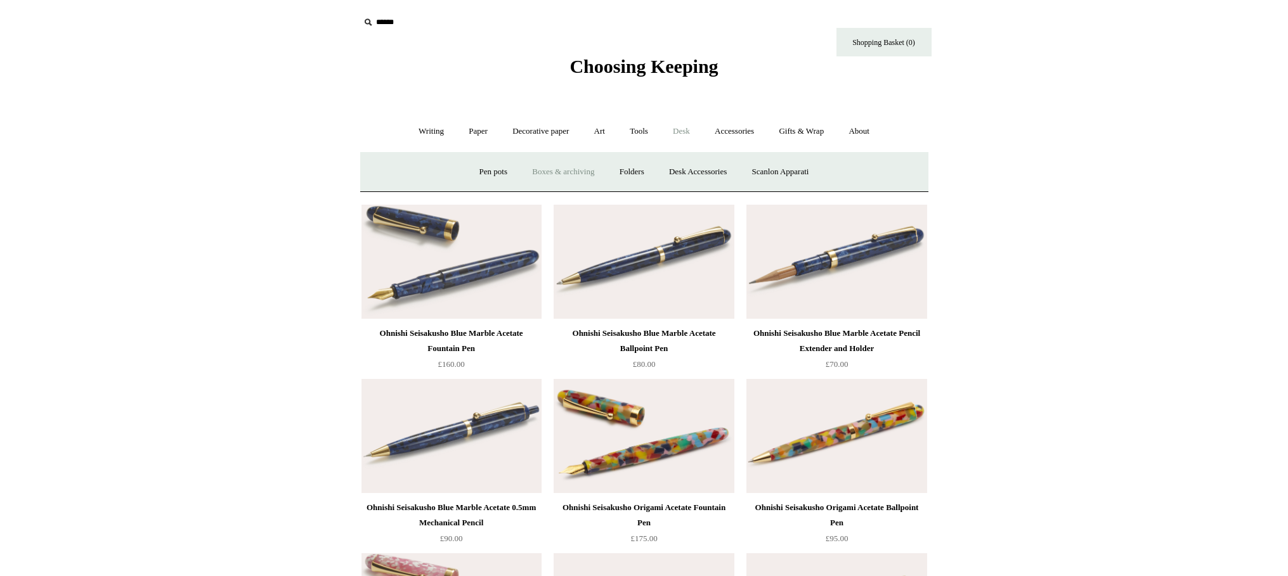
click at [538, 172] on link "Boxes & archiving" at bounding box center [563, 172] width 85 height 34
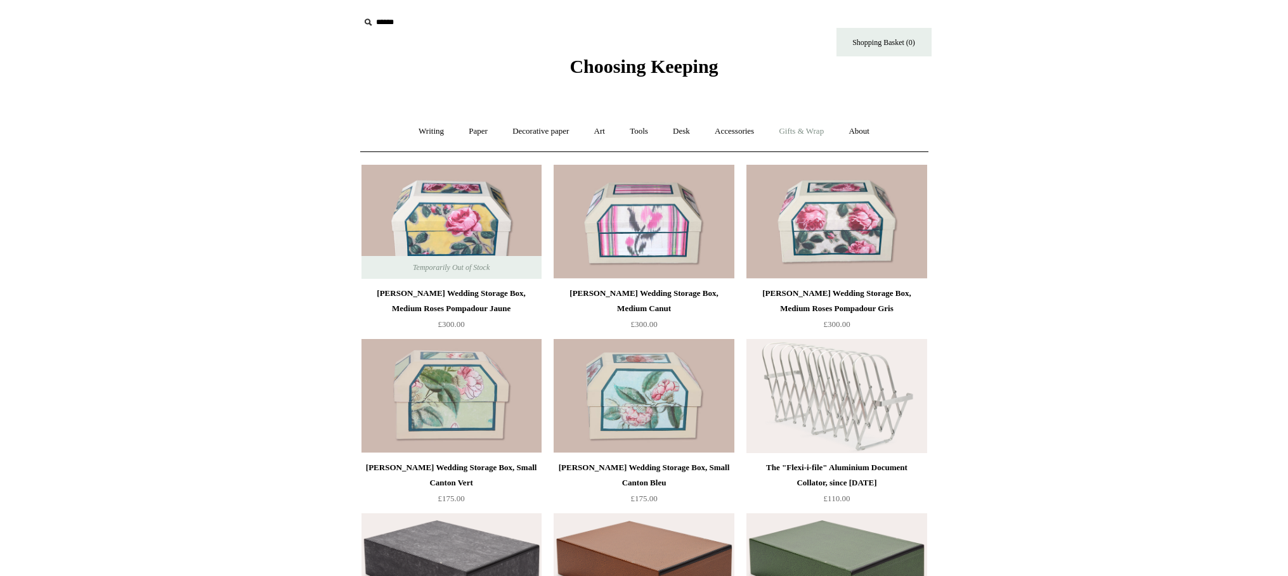
click at [831, 129] on link "Gifts & Wrap +" at bounding box center [801, 132] width 68 height 34
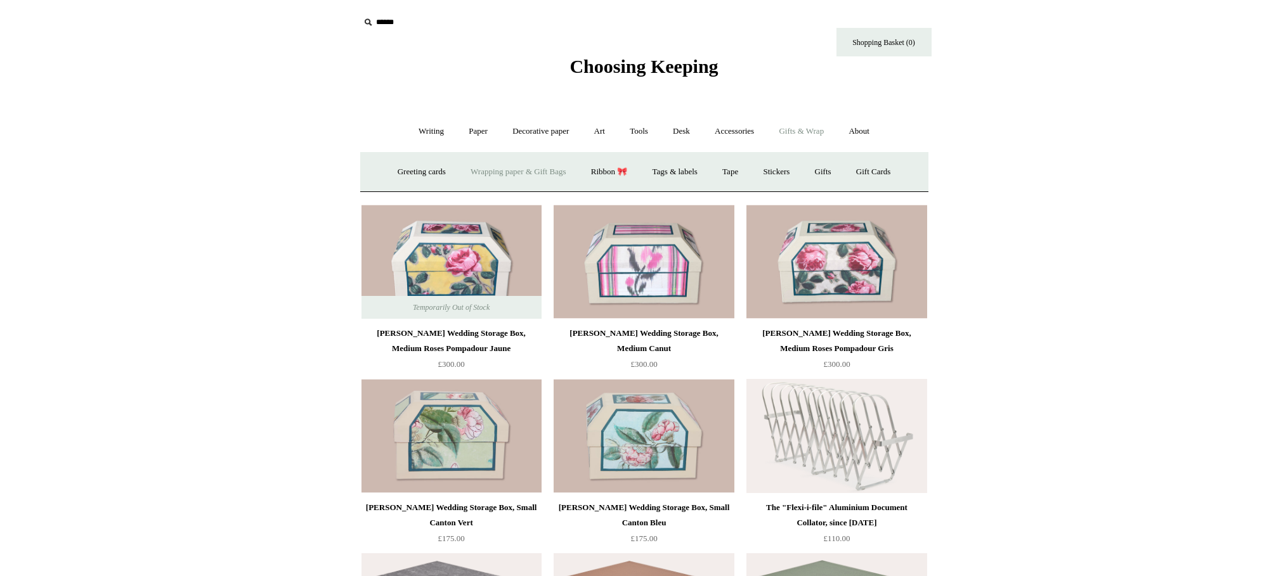
click at [491, 173] on link "Wrapping paper & Gift Bags" at bounding box center [518, 172] width 118 height 34
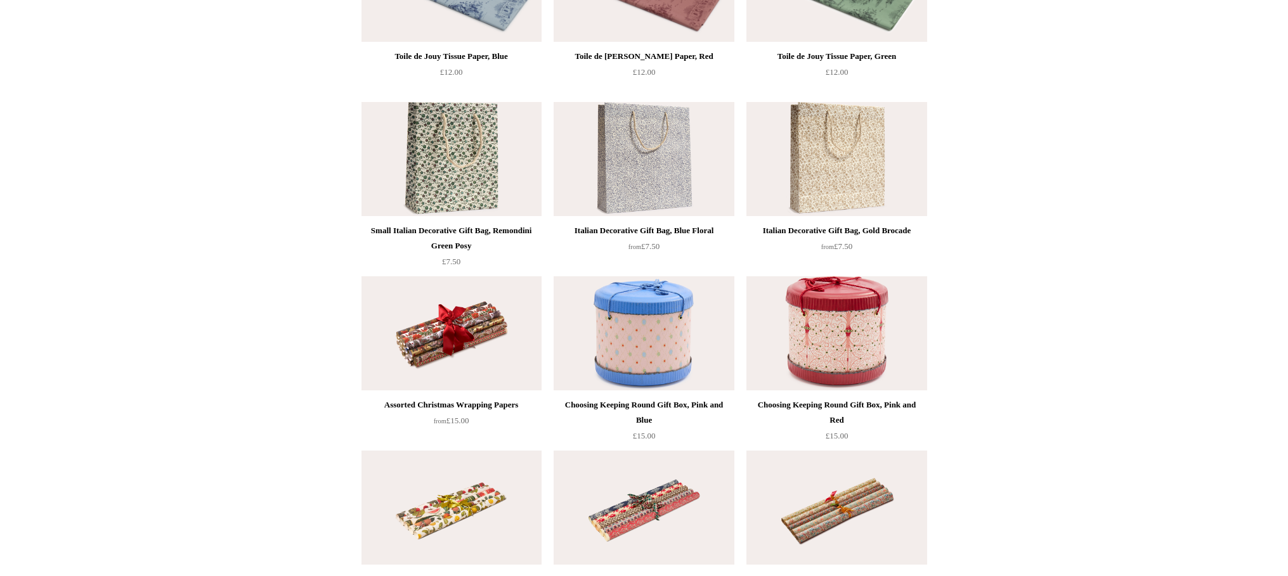
scroll to position [240, 0]
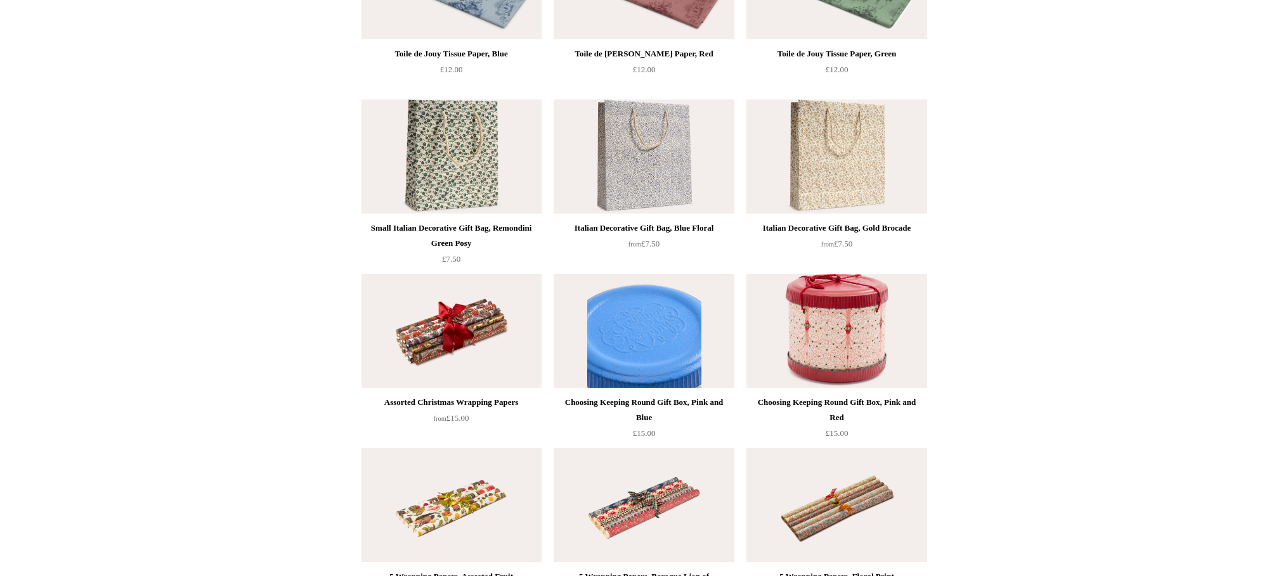
click at [645, 320] on img at bounding box center [644, 331] width 180 height 114
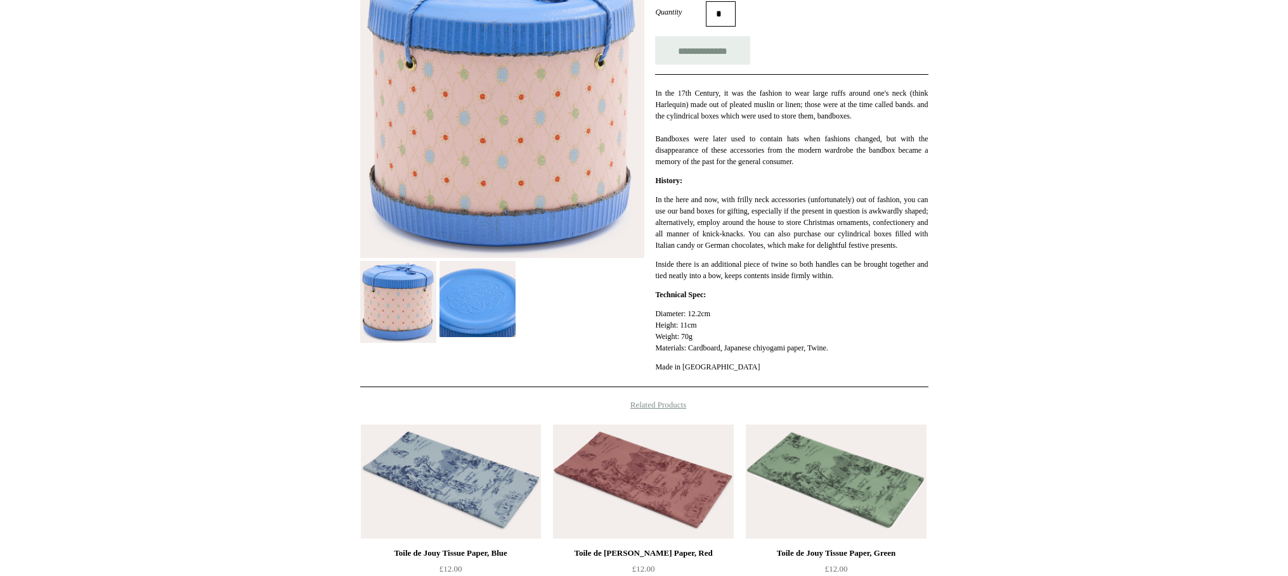
scroll to position [244, 0]
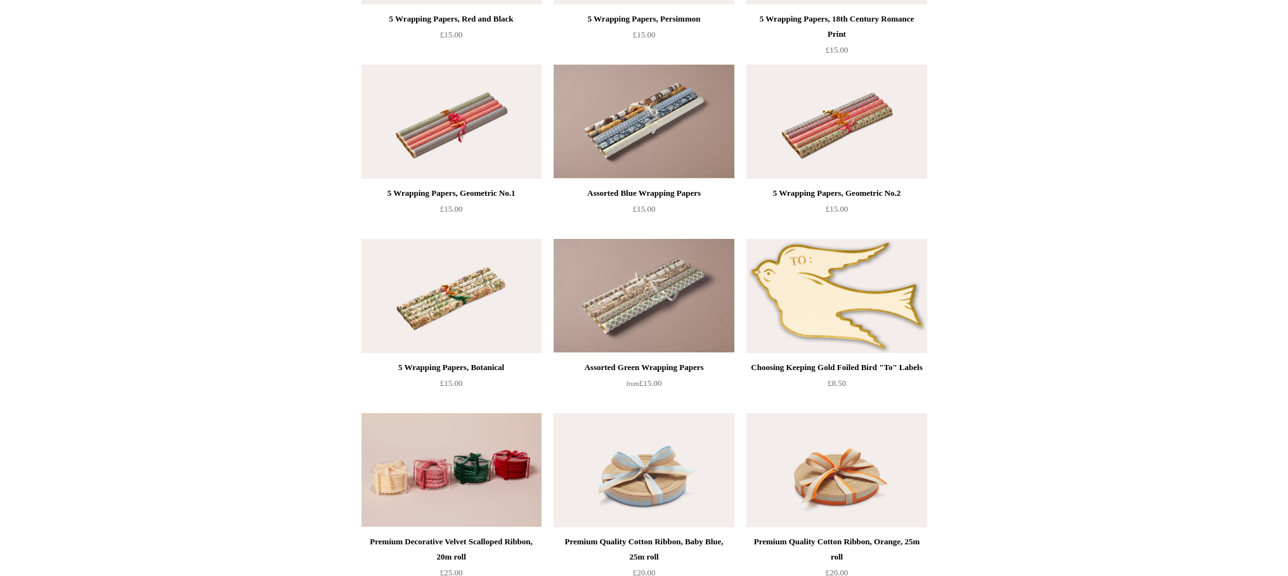
scroll to position [1327, 0]
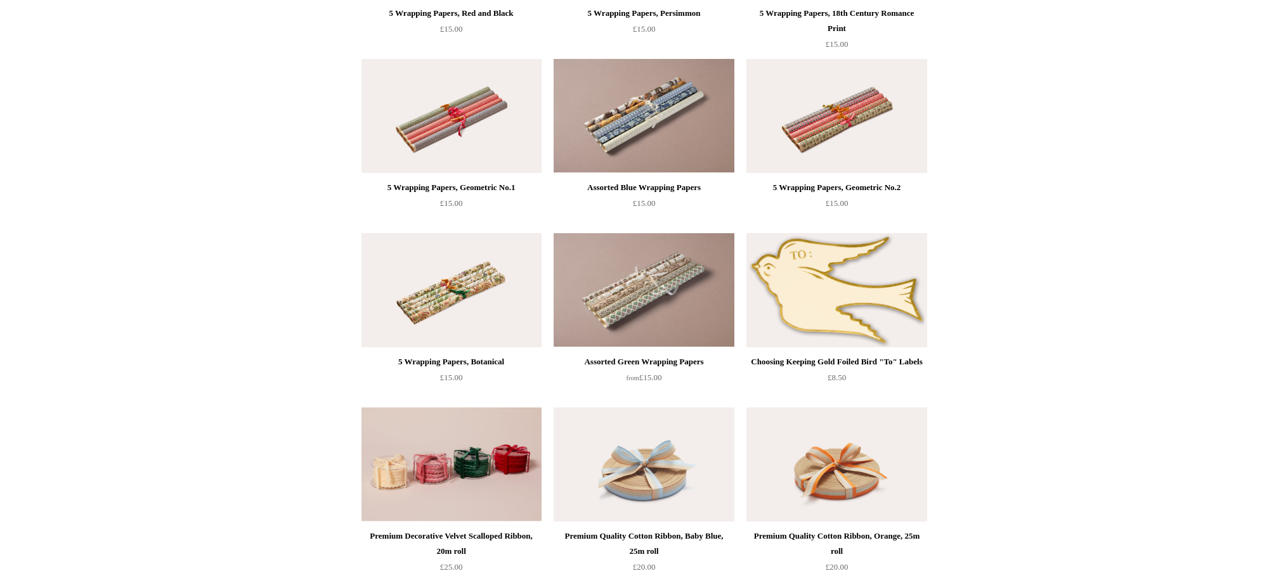
click at [797, 271] on img at bounding box center [836, 290] width 180 height 114
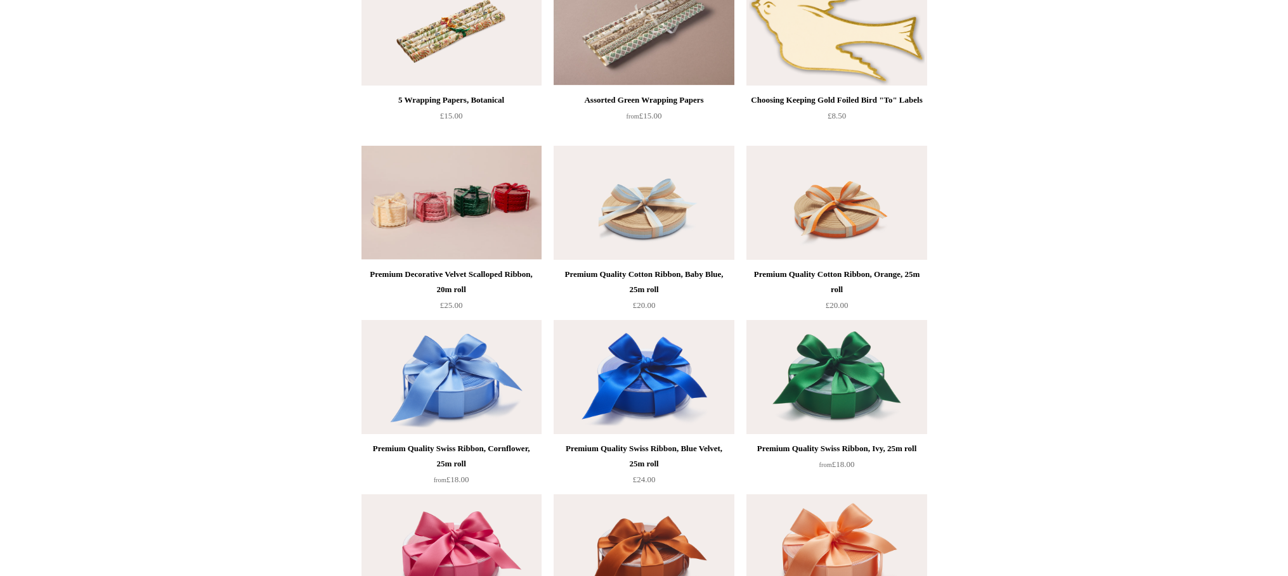
scroll to position [1592, 0]
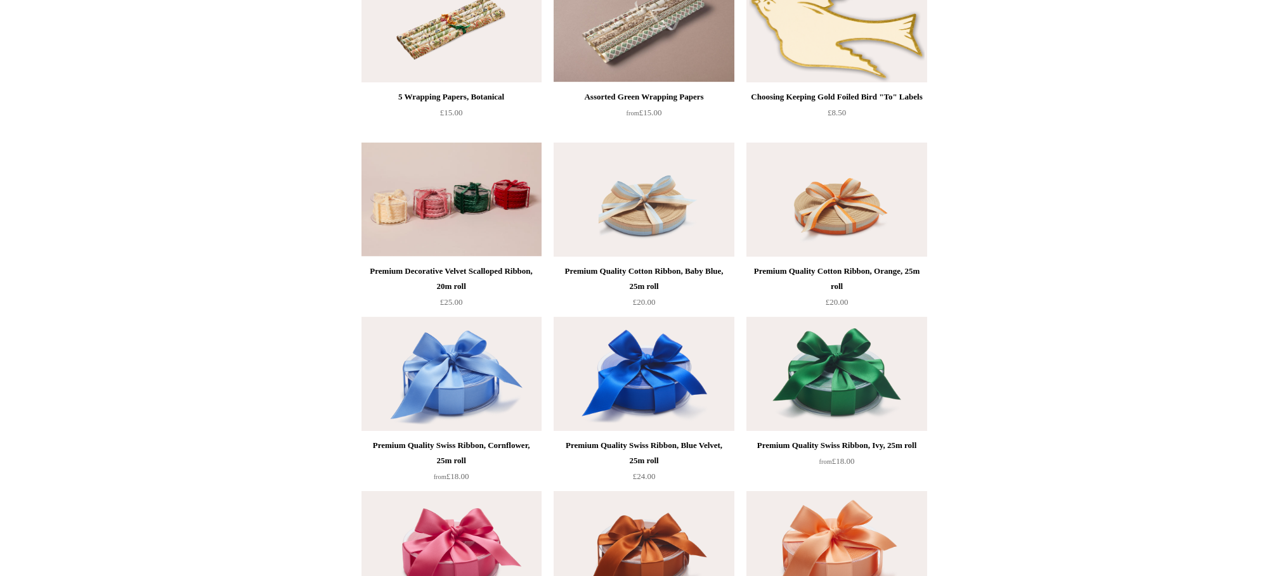
click at [835, 192] on img at bounding box center [836, 200] width 180 height 114
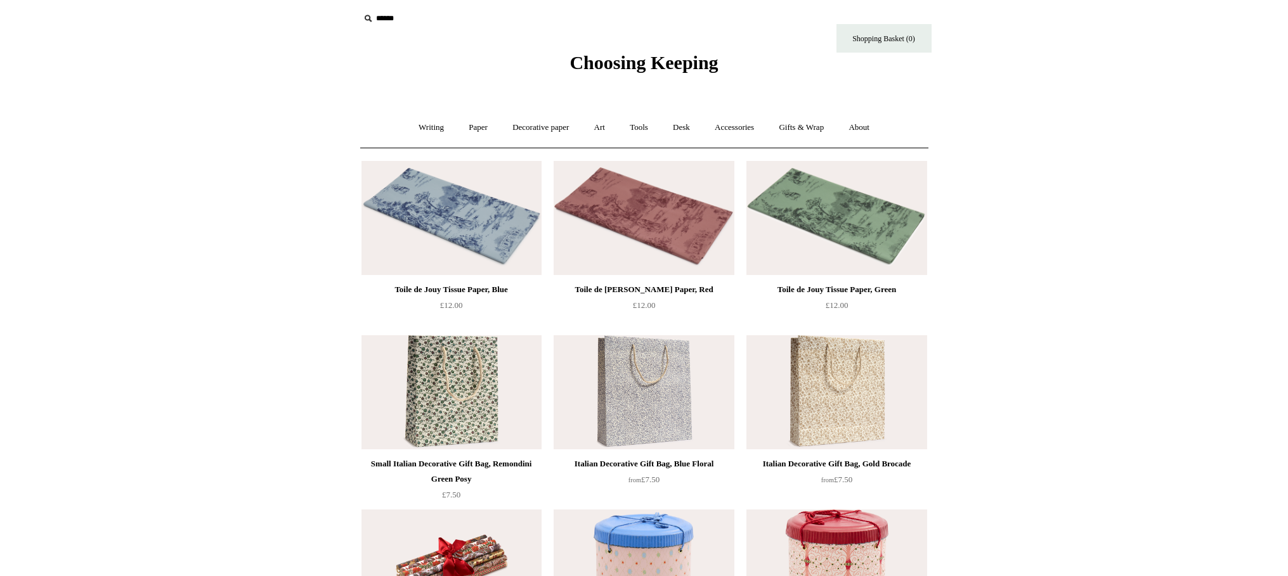
scroll to position [0, 0]
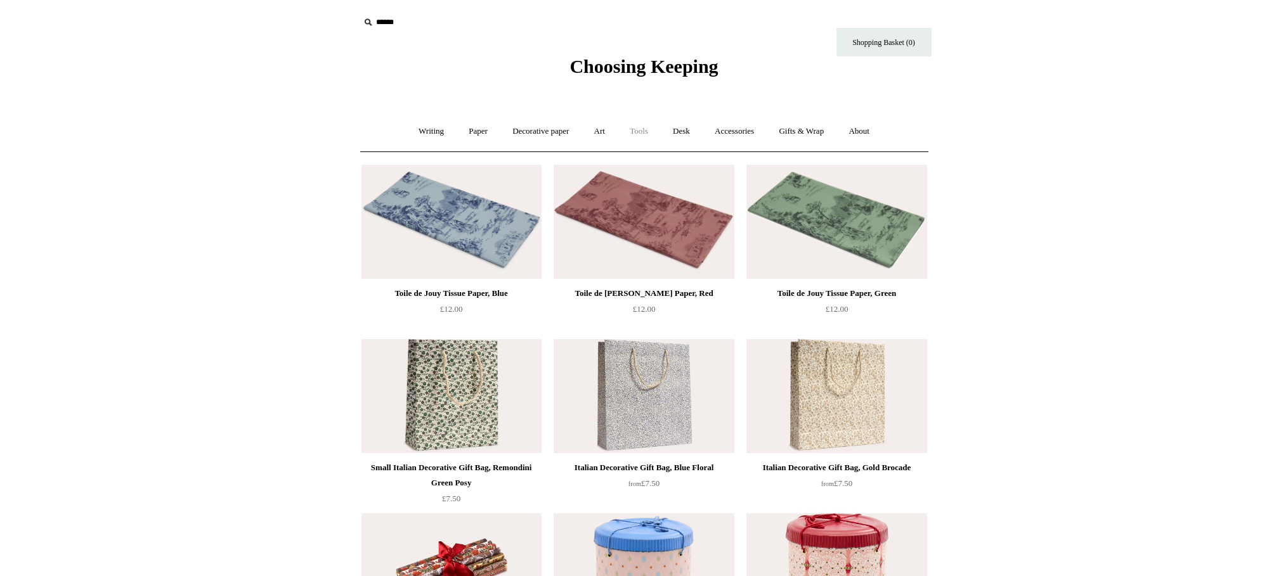
click at [641, 132] on link "Tools +" at bounding box center [638, 132] width 41 height 34
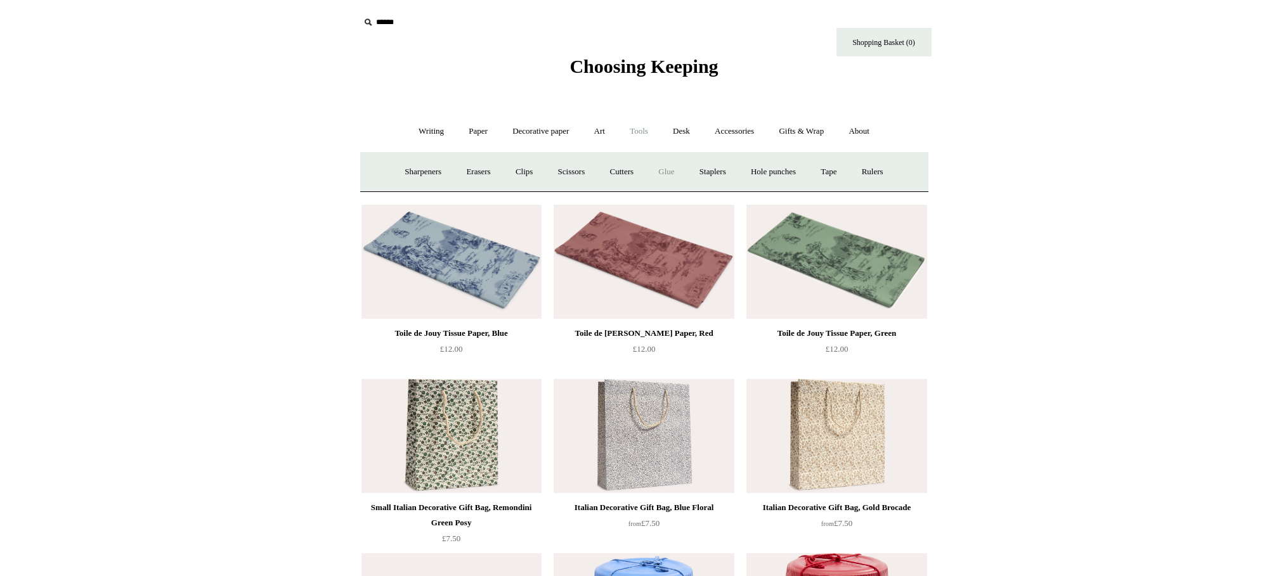
click at [675, 169] on link "Glue" at bounding box center [666, 172] width 39 height 34
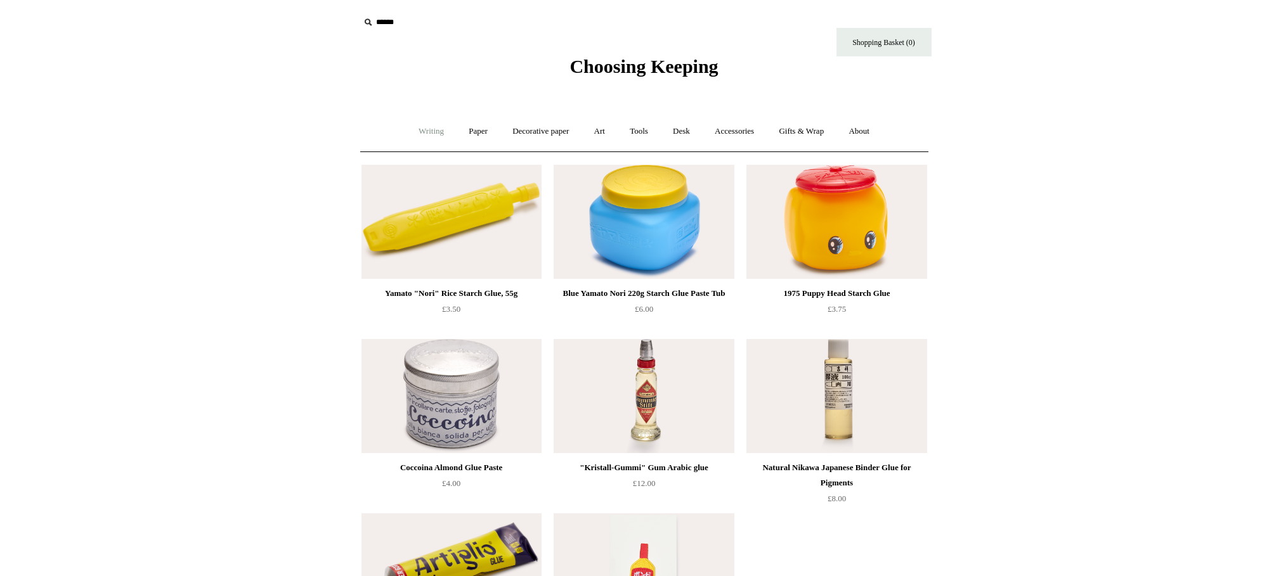
click at [416, 134] on link "Writing +" at bounding box center [431, 132] width 48 height 34
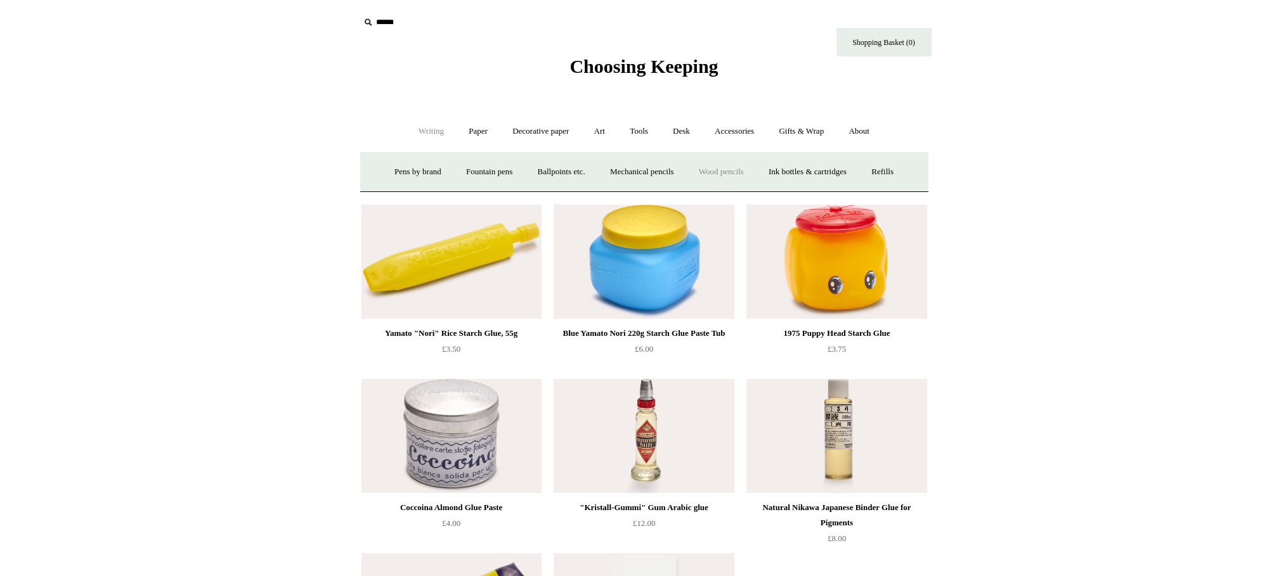
click at [731, 173] on link "Wood pencils +" at bounding box center [721, 172] width 68 height 34
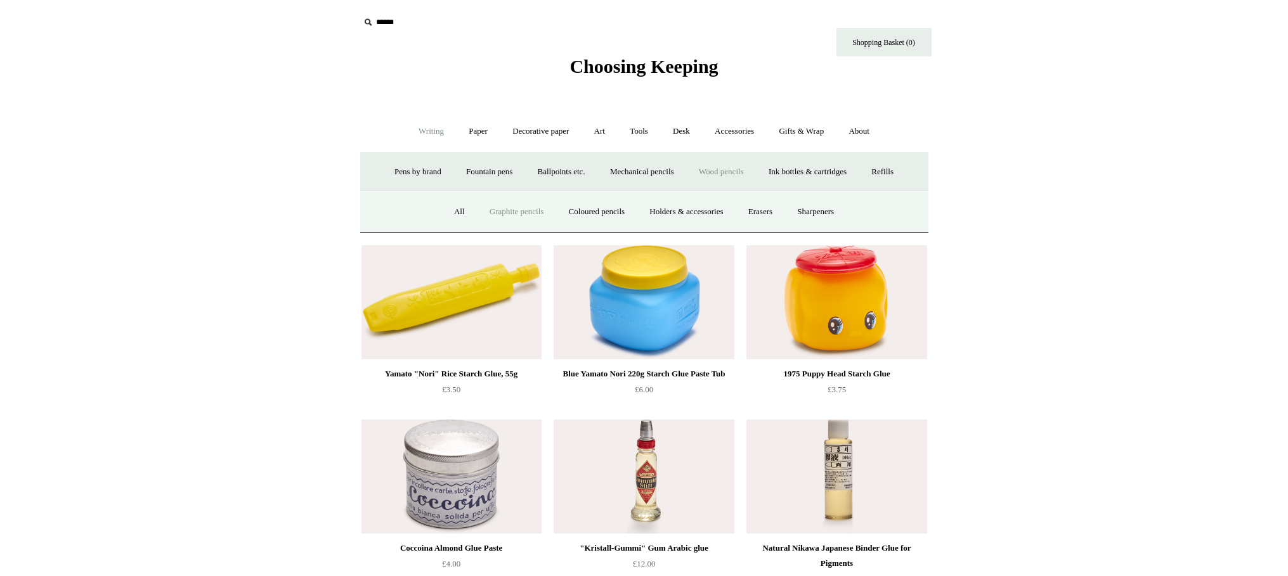
click at [500, 211] on link "Graphite pencils" at bounding box center [516, 212] width 77 height 34
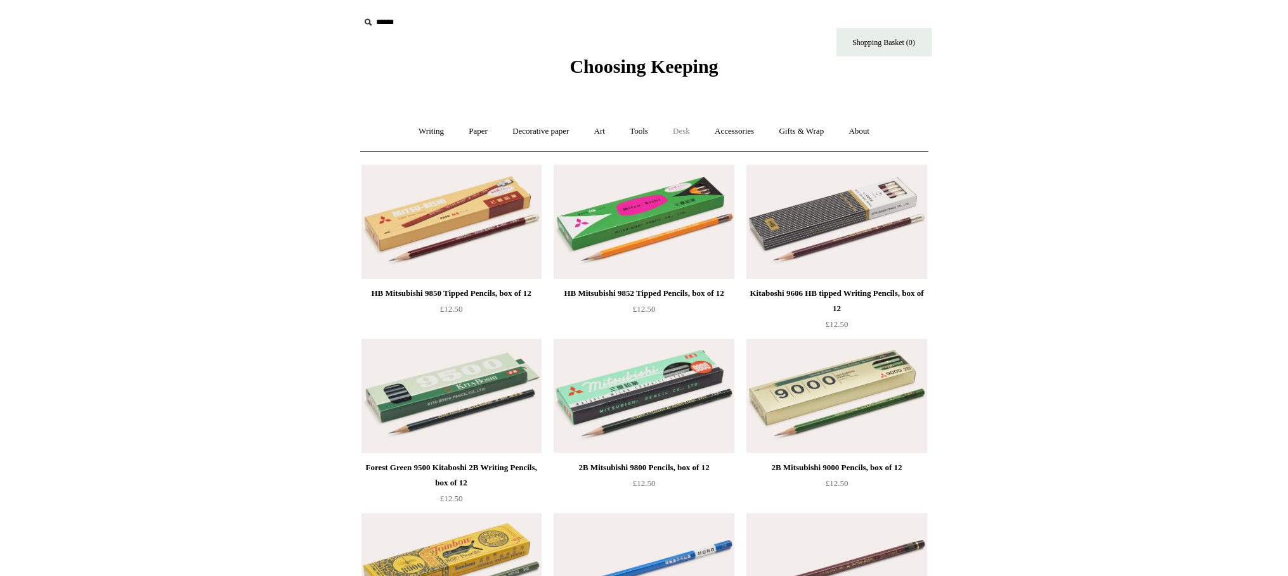
click at [679, 131] on link "Desk +" at bounding box center [681, 132] width 40 height 34
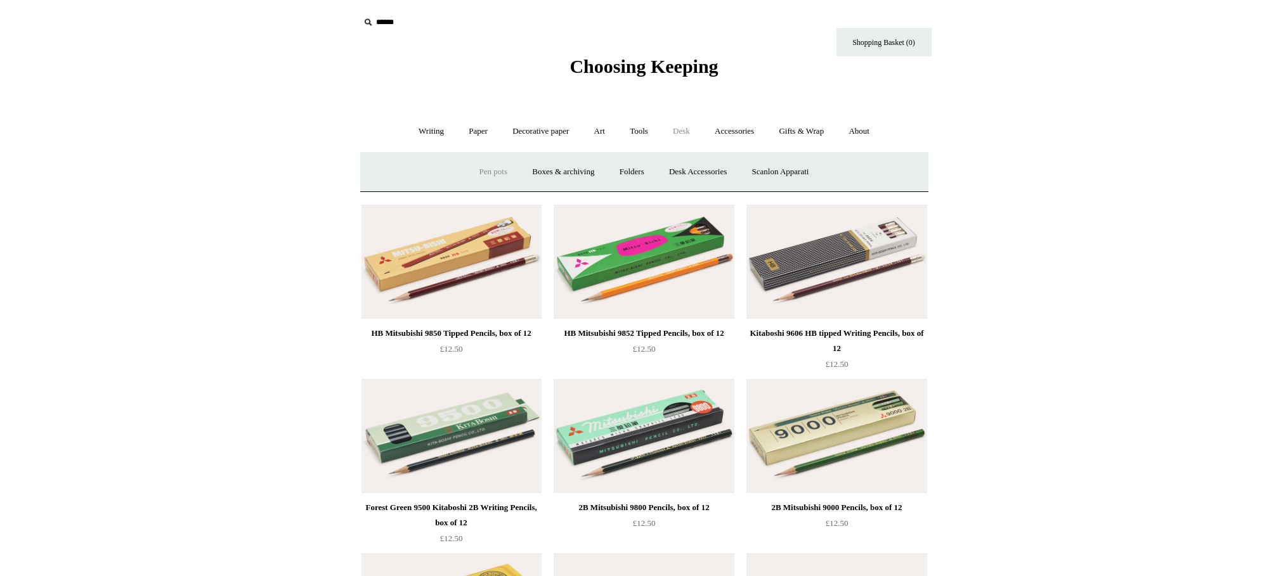
click at [486, 169] on link "Pen pots" at bounding box center [493, 172] width 51 height 34
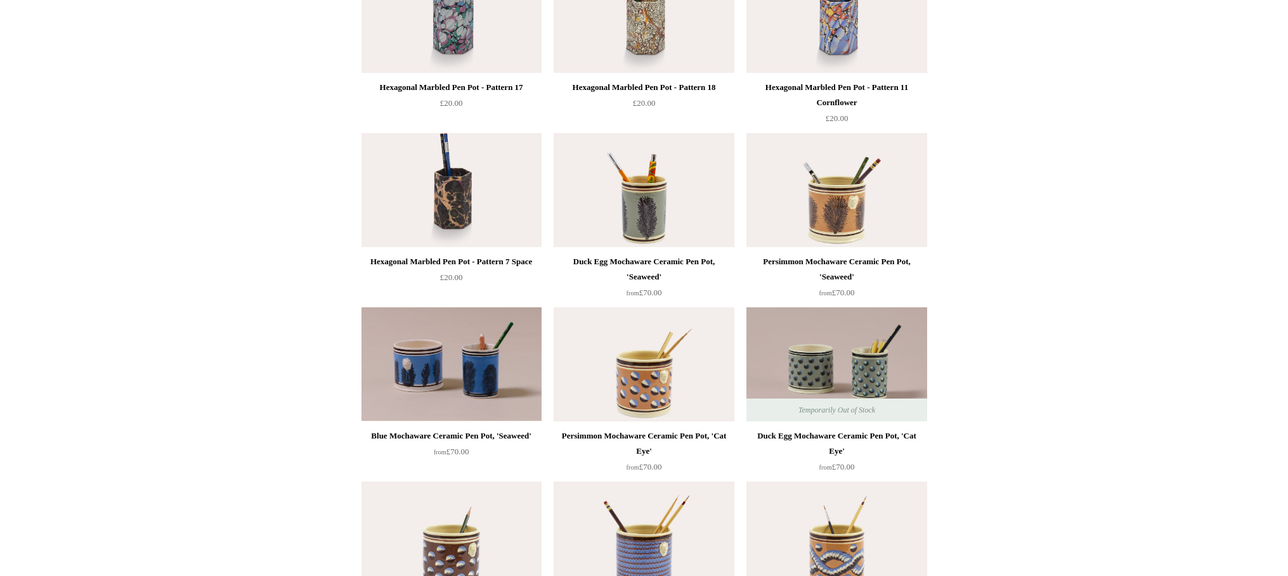
scroll to position [556, 0]
click at [847, 195] on img at bounding box center [836, 190] width 180 height 114
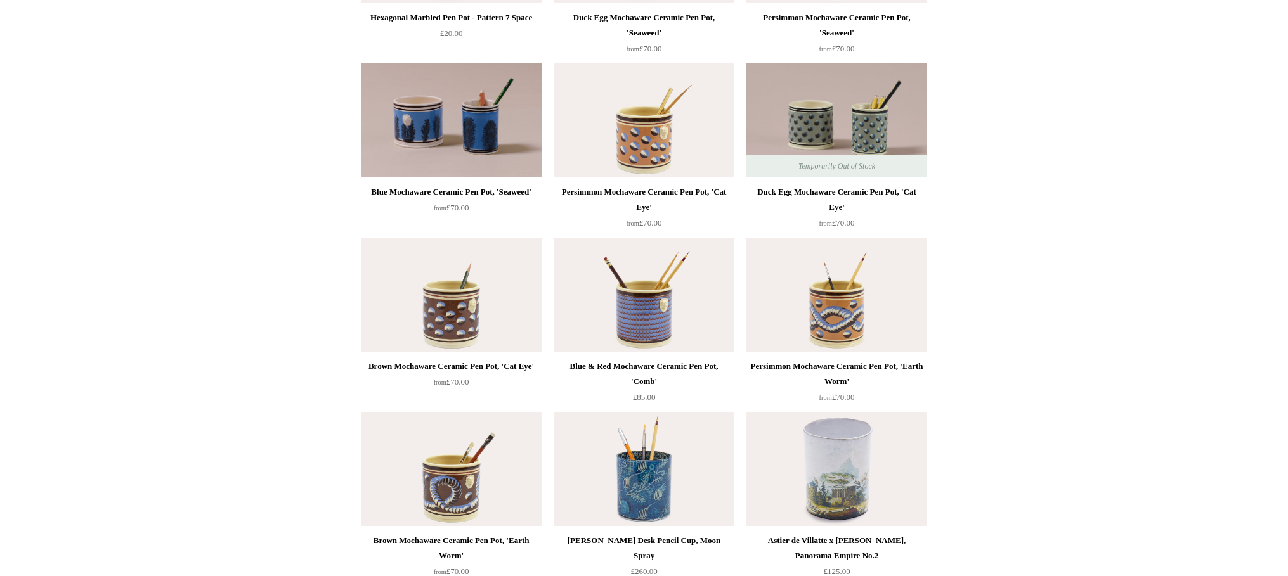
scroll to position [803, 0]
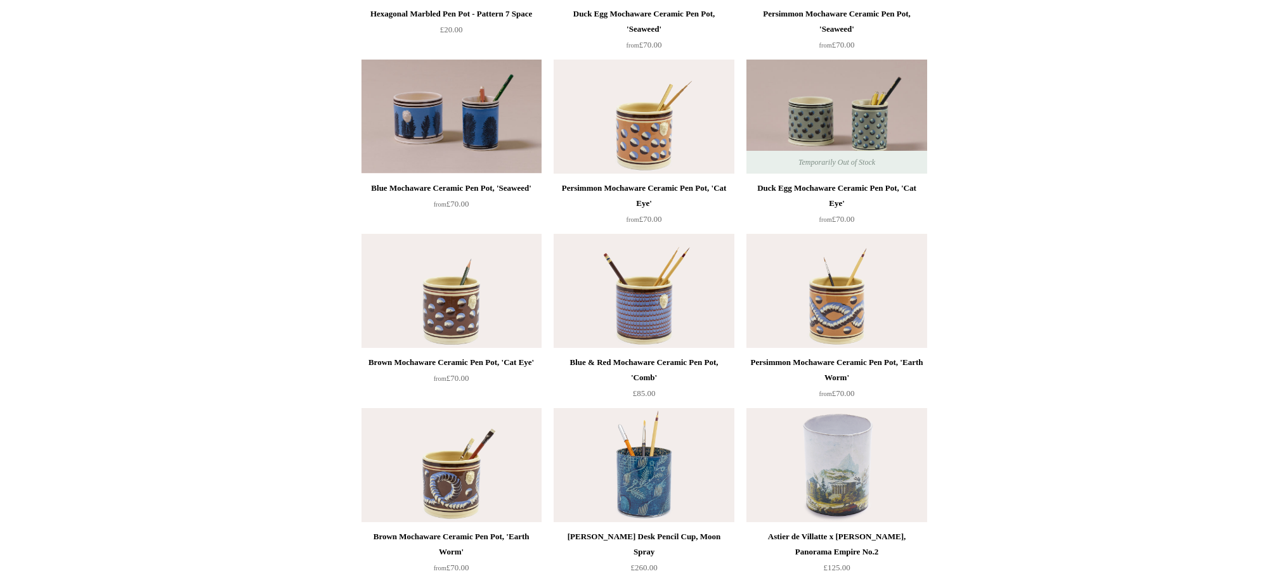
click at [661, 315] on img at bounding box center [644, 291] width 180 height 114
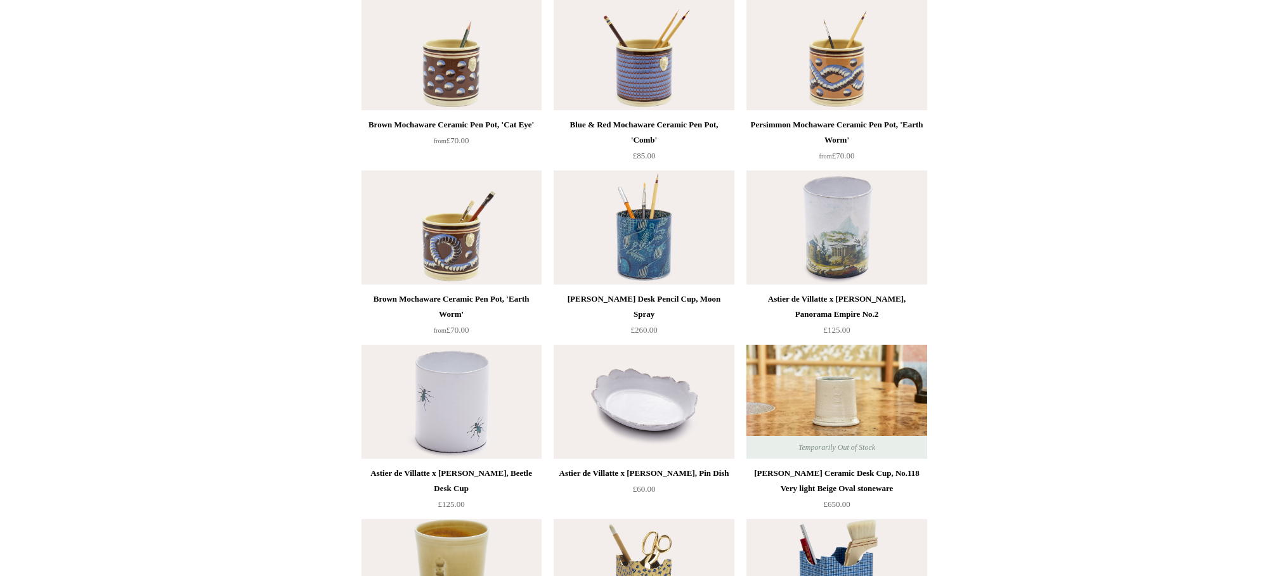
scroll to position [1042, 0]
click at [465, 245] on img at bounding box center [451, 226] width 180 height 114
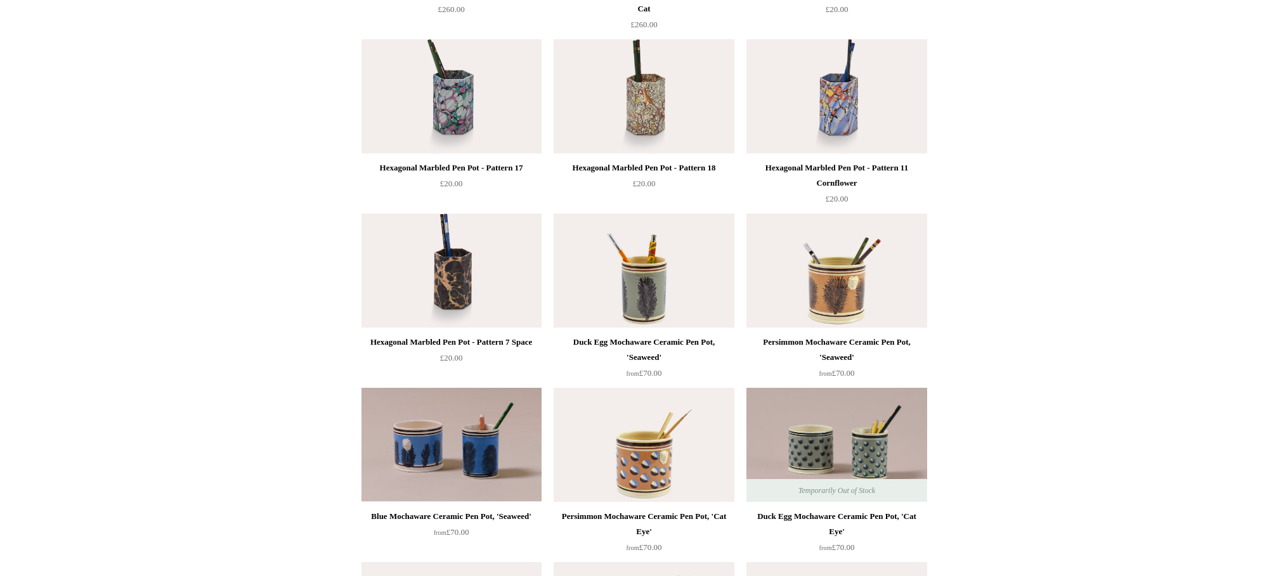
scroll to position [472, 0]
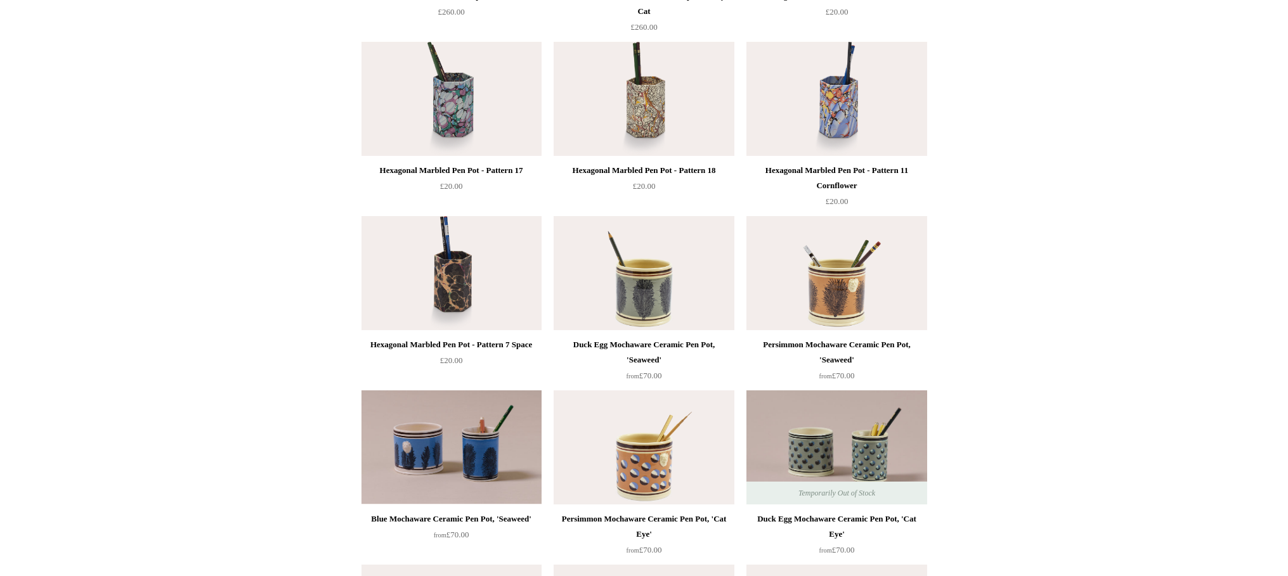
click at [661, 278] on img at bounding box center [644, 273] width 180 height 114
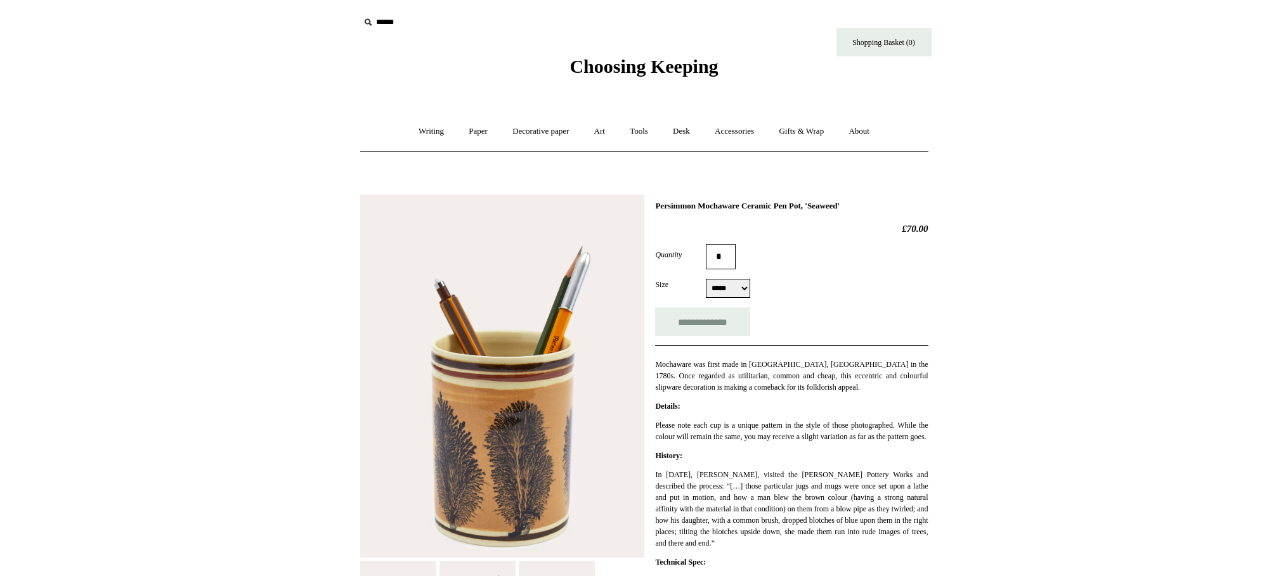
select select "*****"
click option "*****" at bounding box center [0, 0] width 0 height 0
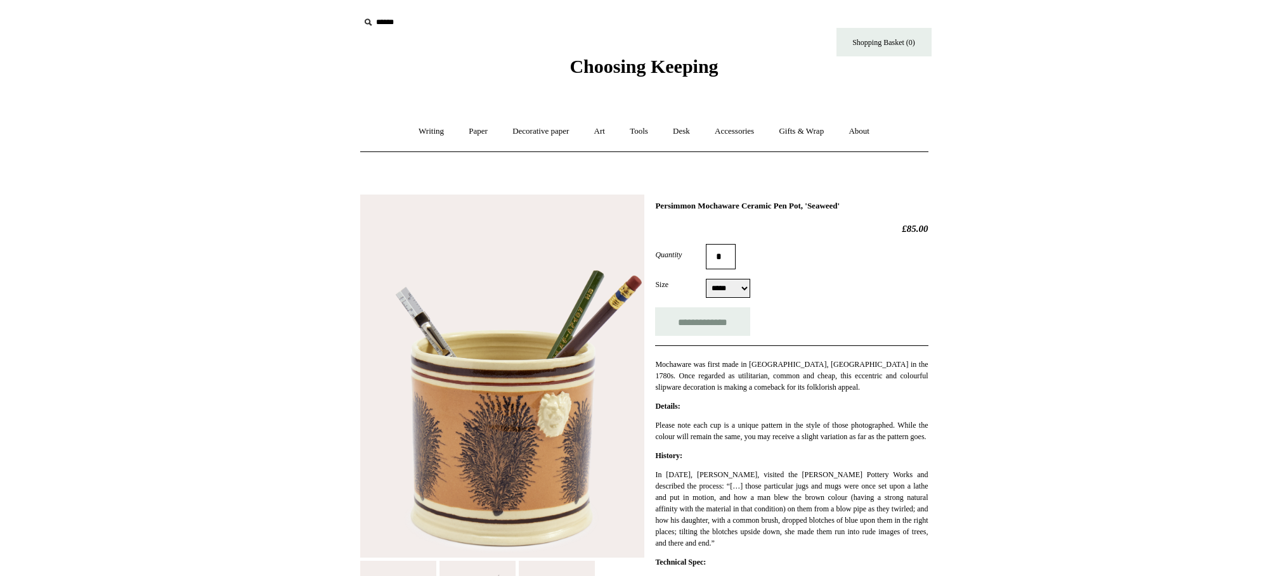
click at [559, 413] on img at bounding box center [502, 377] width 284 height 364
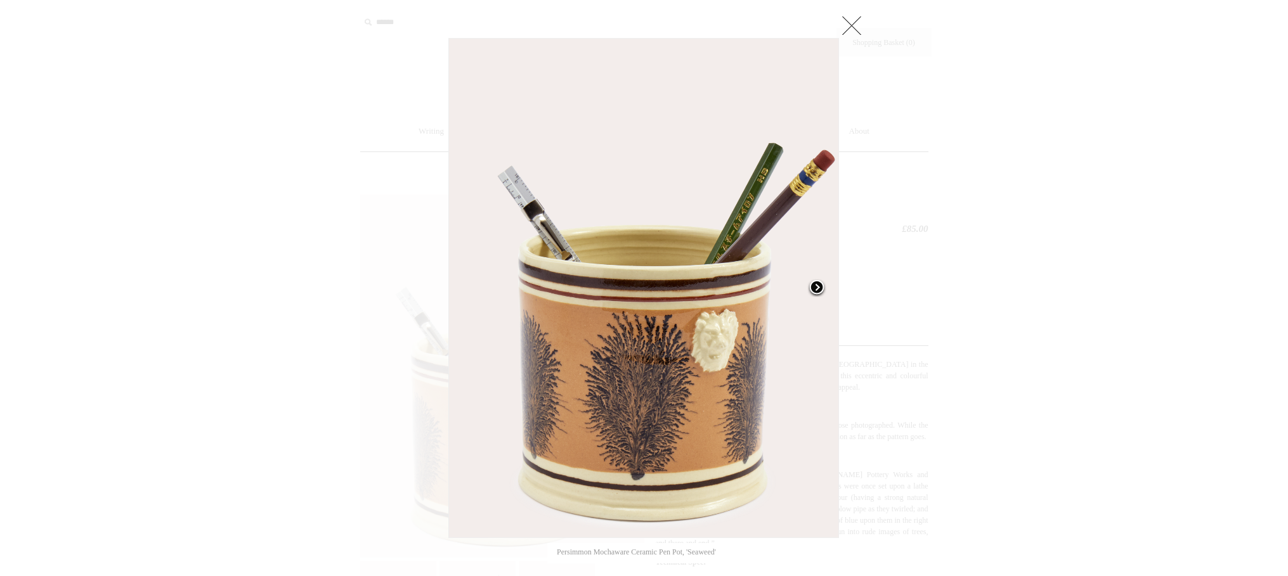
click at [814, 287] on span at bounding box center [816, 288] width 19 height 19
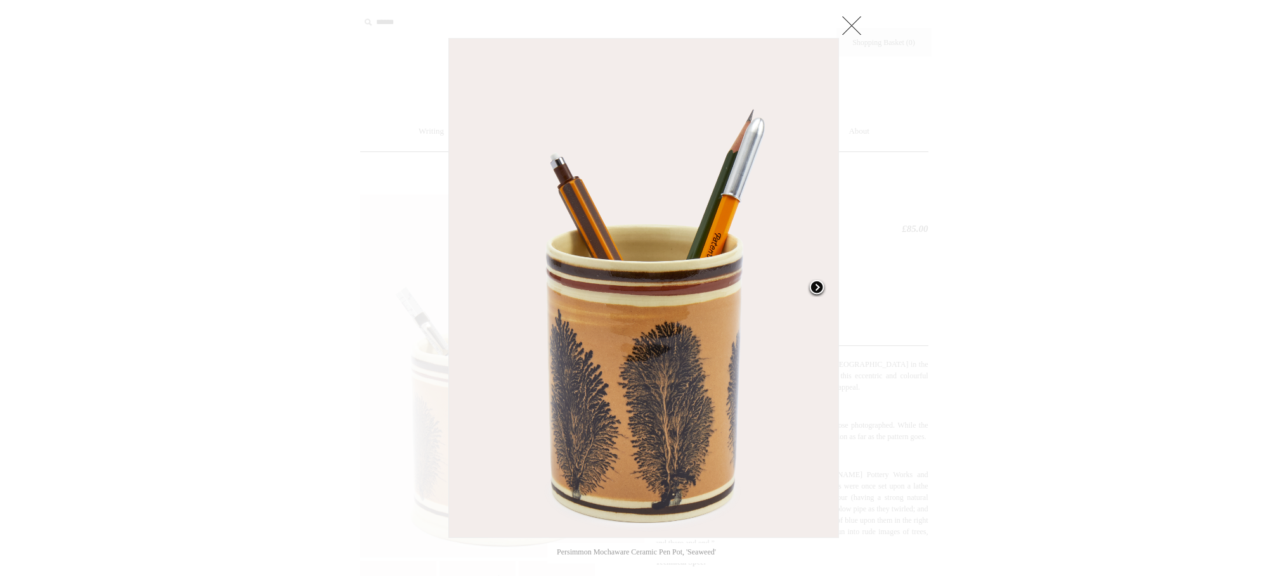
click at [814, 287] on span at bounding box center [816, 288] width 19 height 19
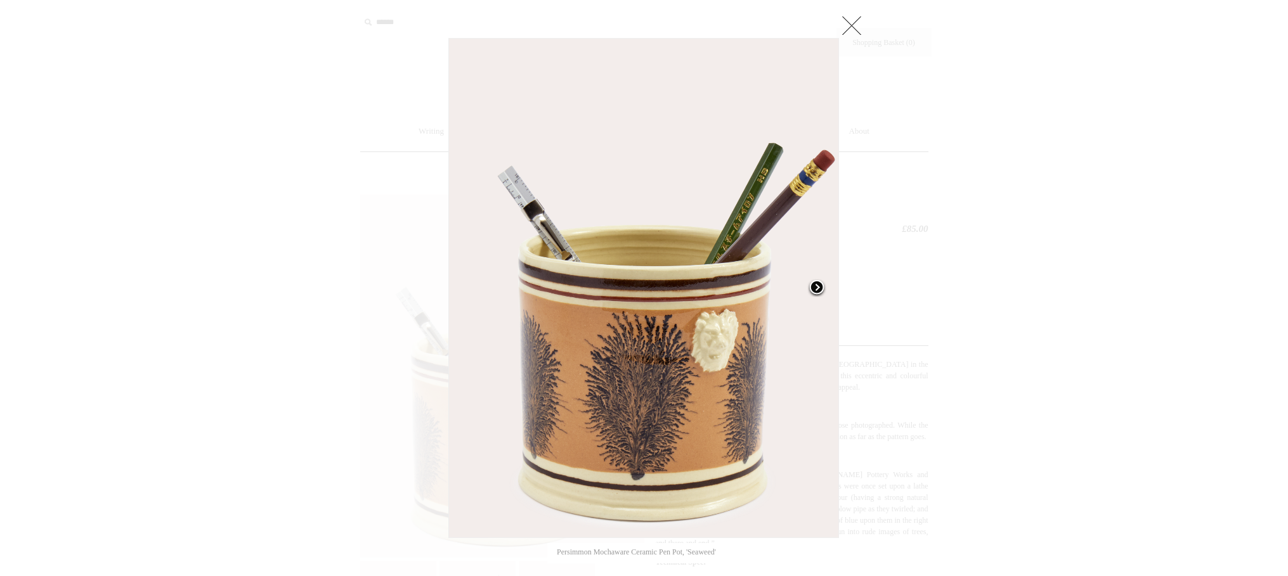
click at [814, 287] on span at bounding box center [816, 288] width 19 height 19
click at [843, 25] on link at bounding box center [851, 25] width 25 height 25
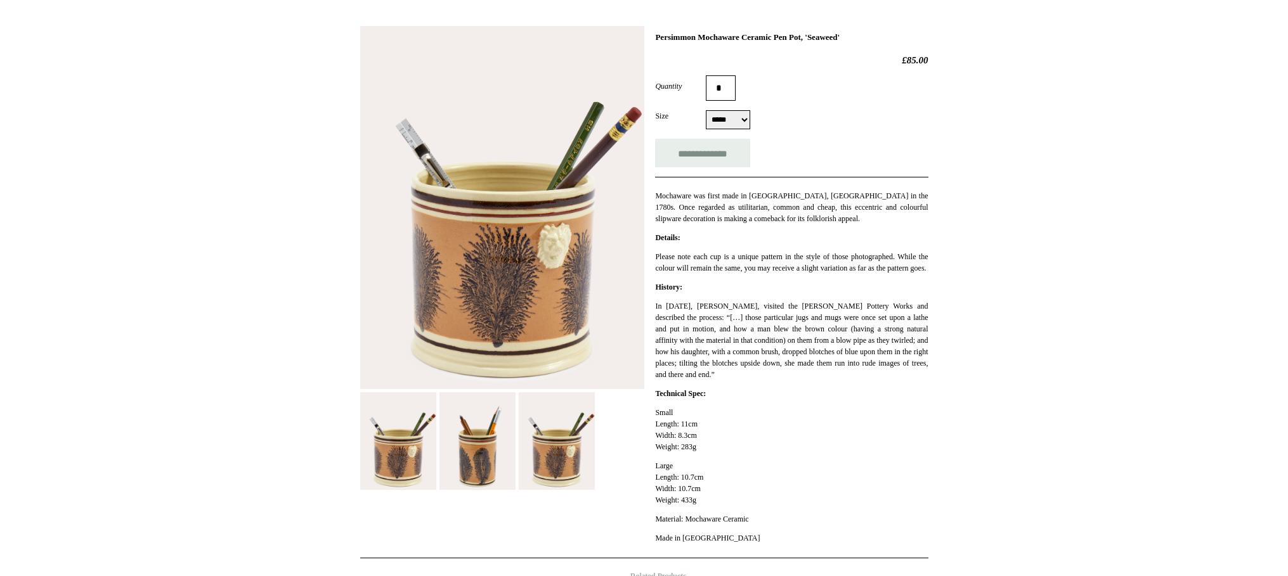
scroll to position [169, 0]
click at [404, 476] on img at bounding box center [398, 441] width 76 height 98
click at [490, 469] on img at bounding box center [477, 441] width 76 height 98
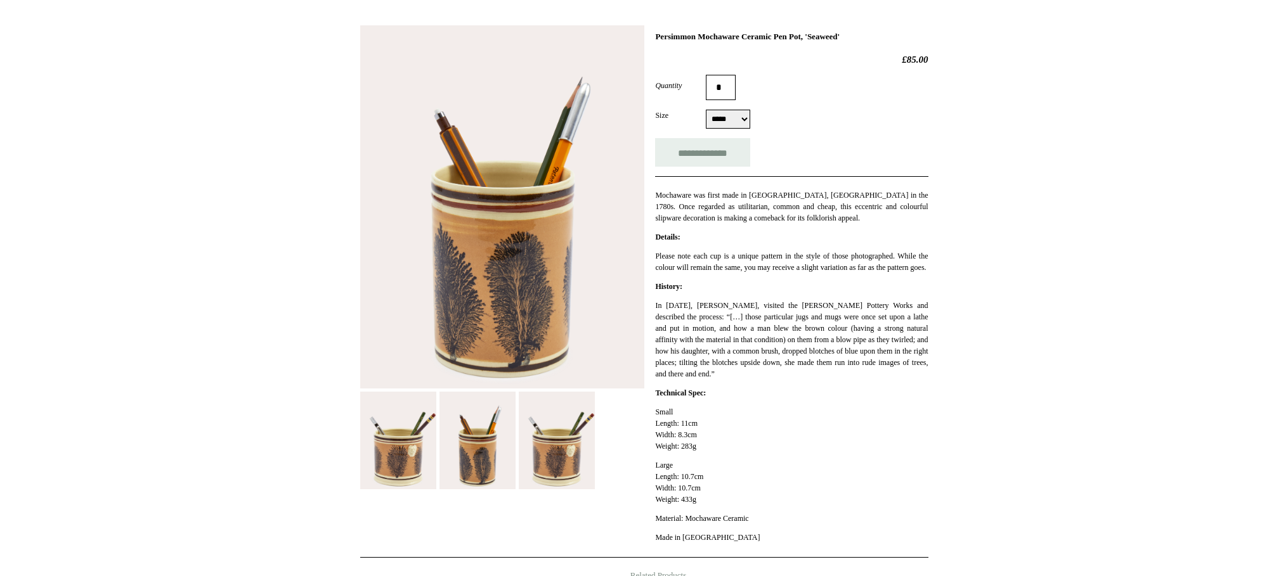
click at [543, 457] on img at bounding box center [557, 441] width 76 height 98
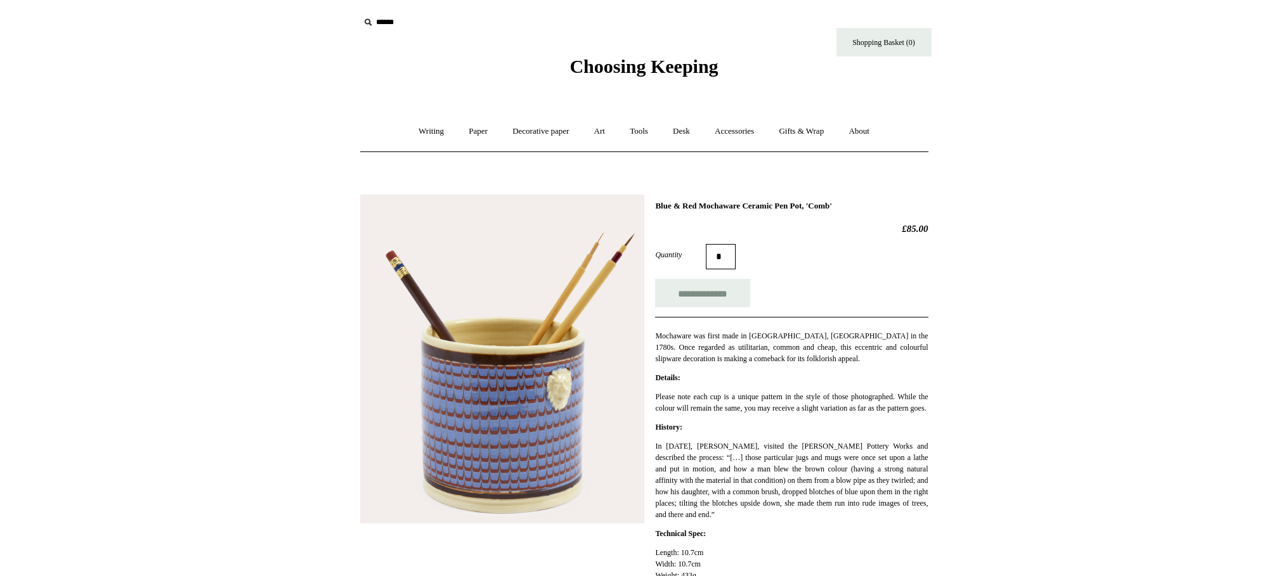
scroll to position [1, 0]
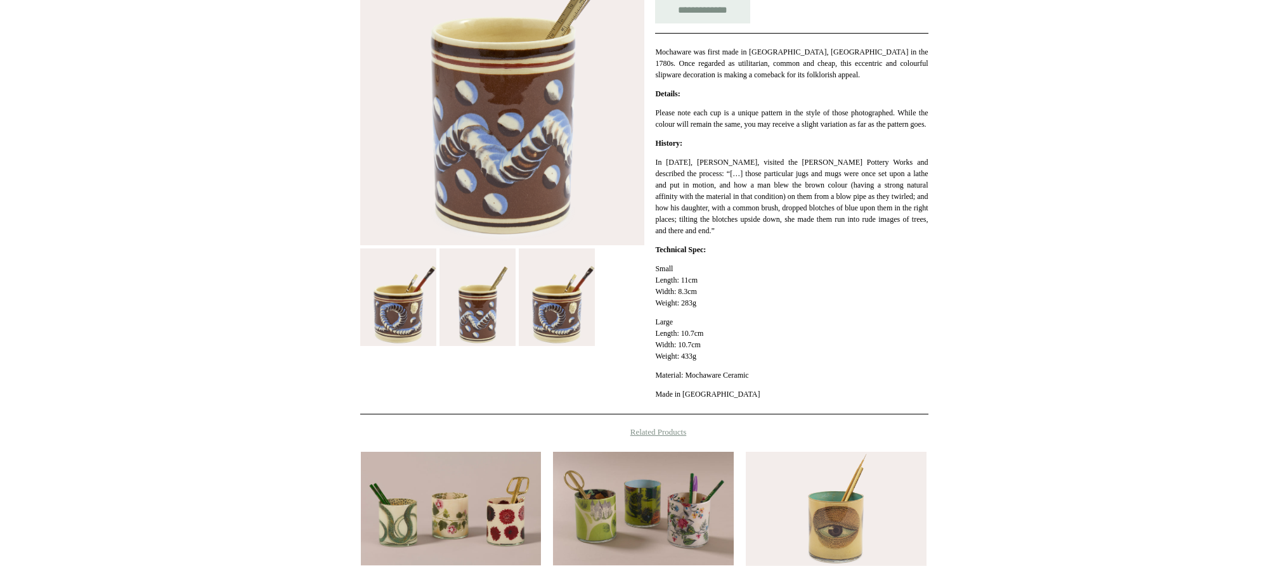
scroll to position [315, 0]
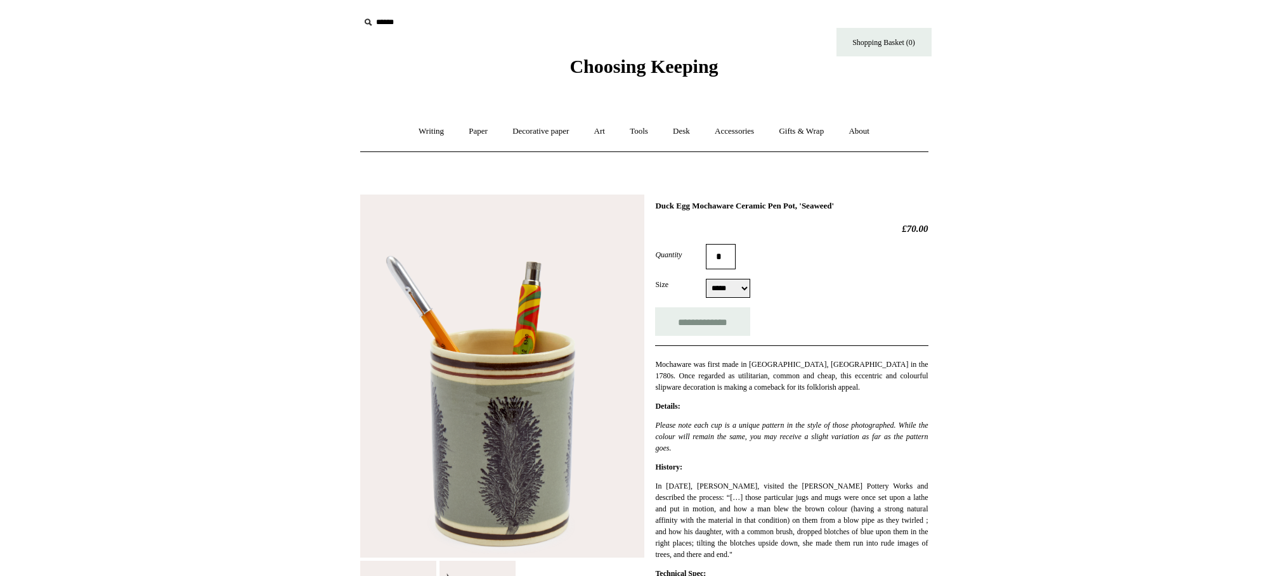
select select "*****"
click option "*****" at bounding box center [0, 0] width 0 height 0
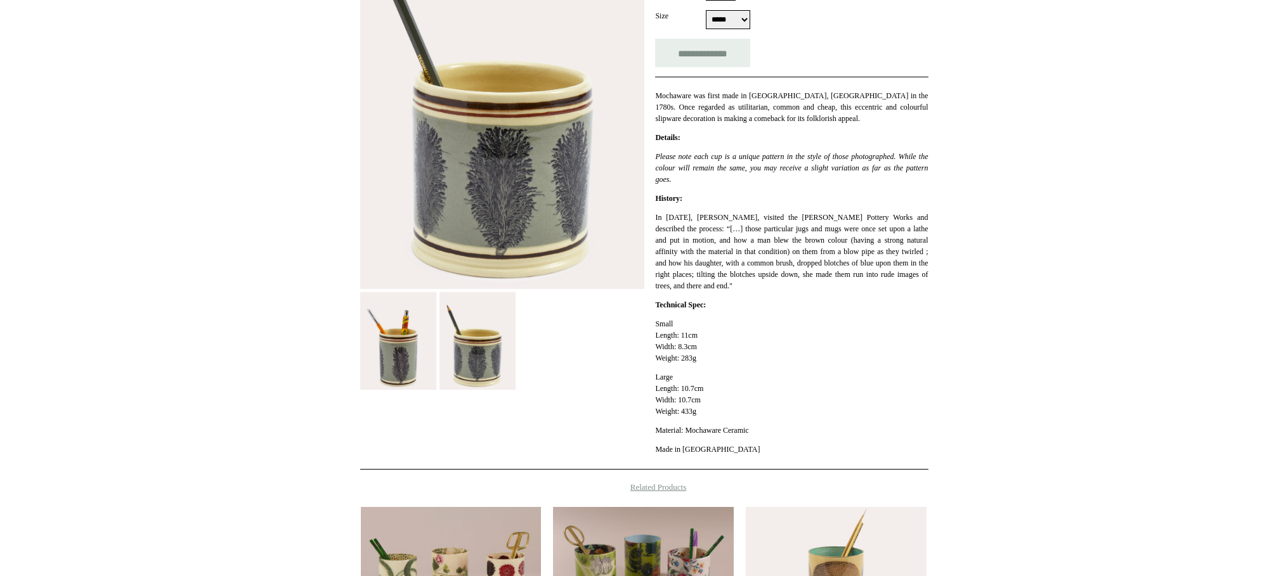
scroll to position [277, 0]
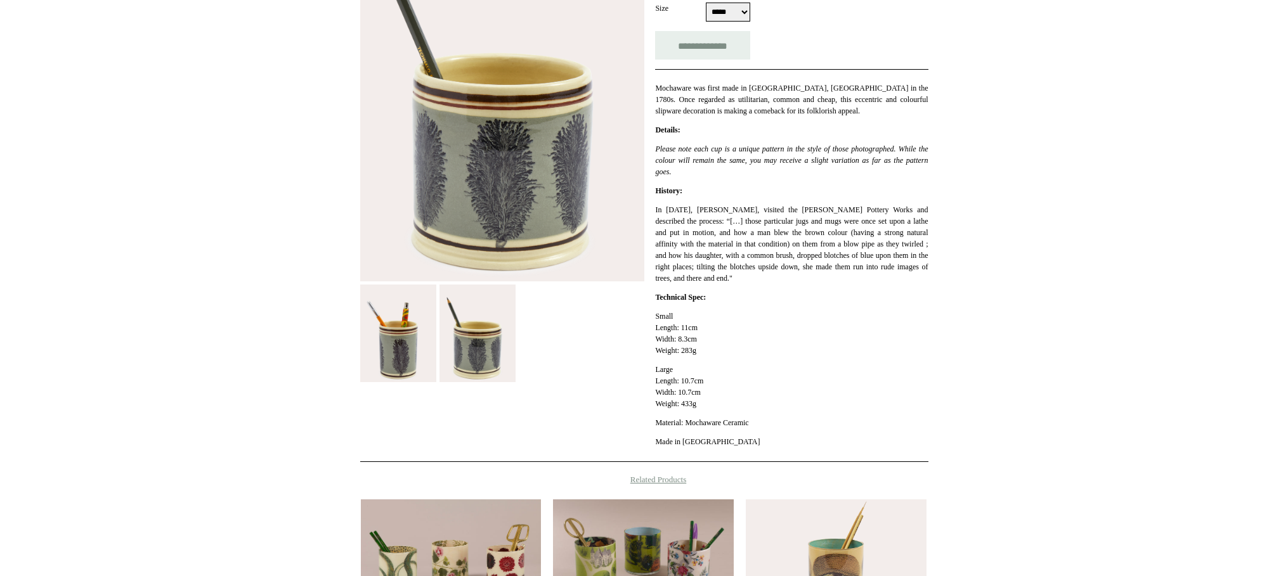
click at [401, 351] on img at bounding box center [398, 334] width 76 height 98
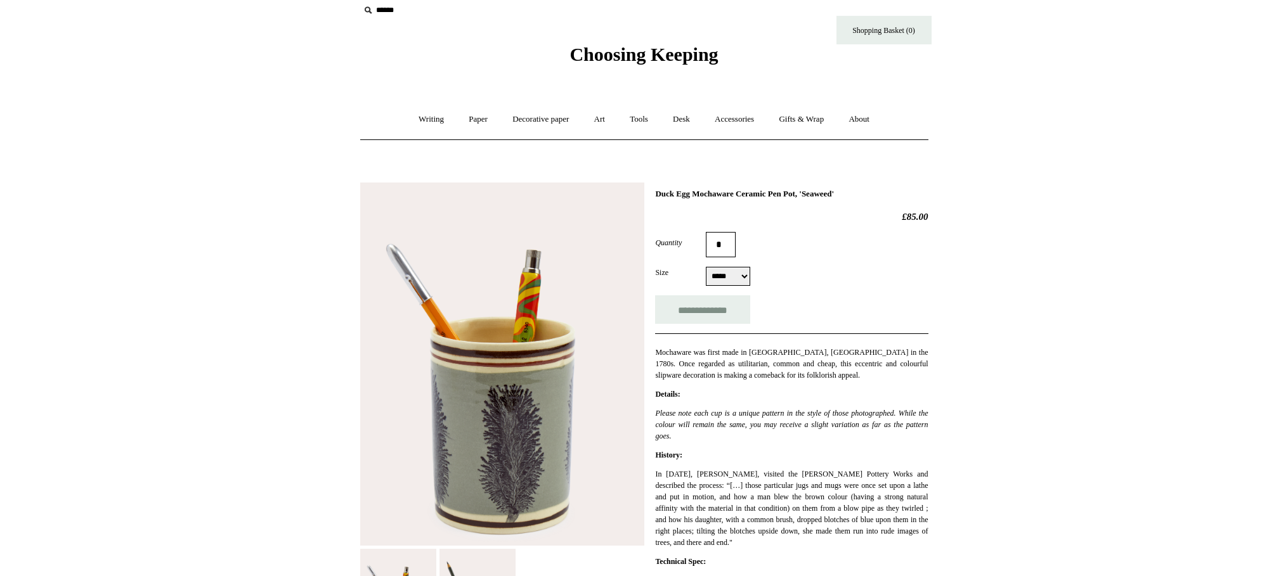
scroll to position [0, 0]
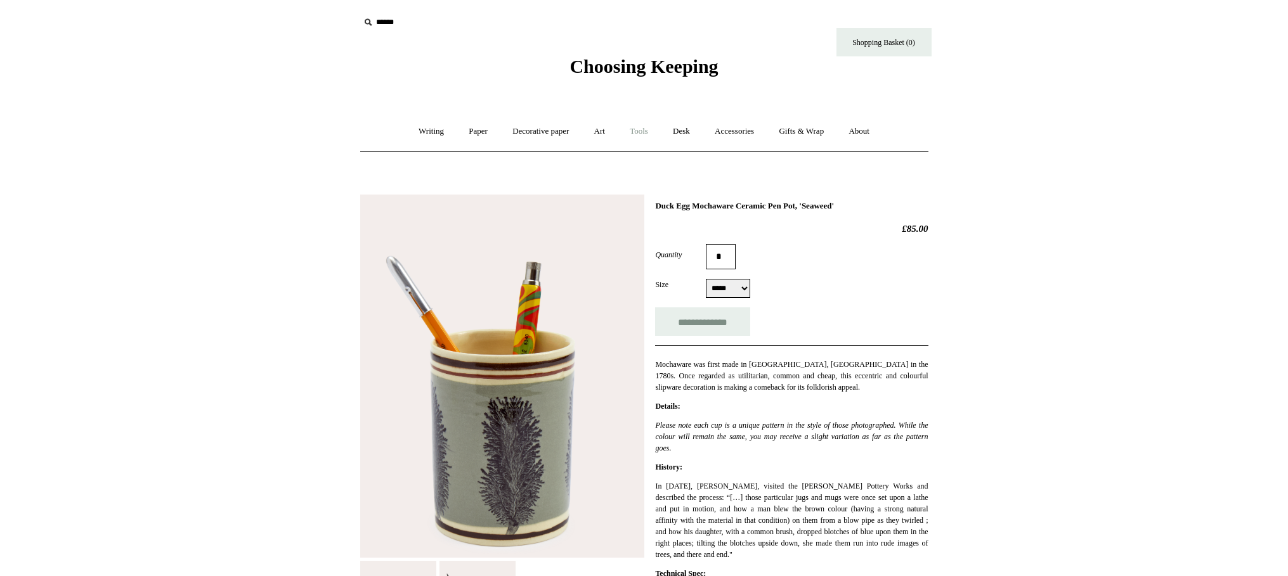
click at [640, 134] on link "Tools +" at bounding box center [638, 132] width 41 height 34
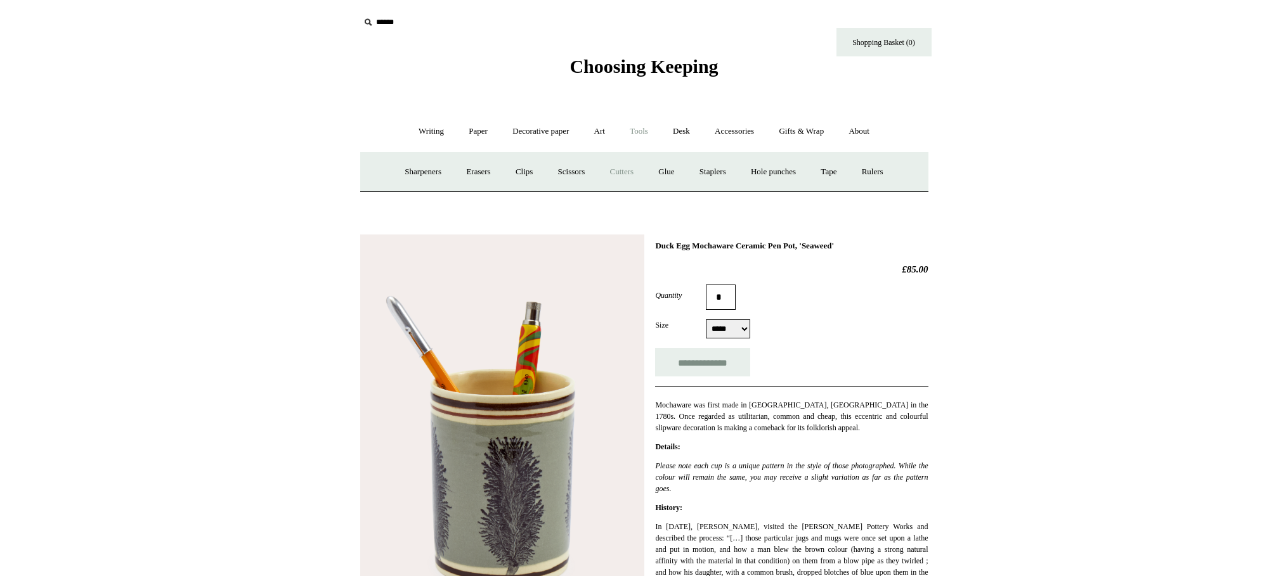
click at [623, 171] on link "Cutters" at bounding box center [621, 172] width 47 height 34
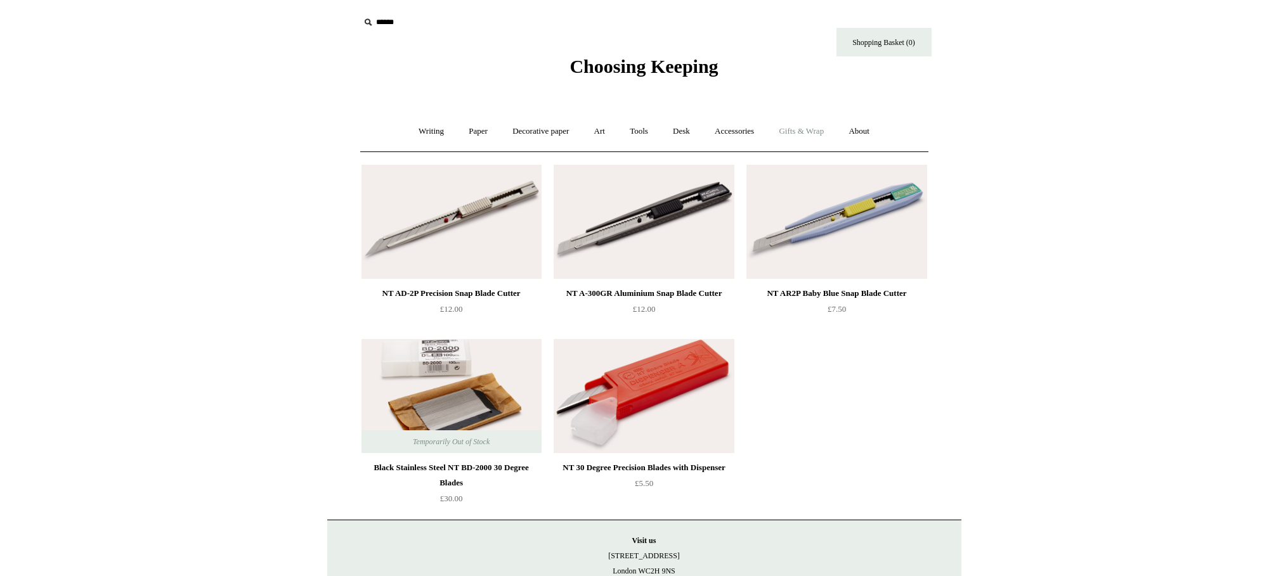
click at [809, 138] on link "Gifts & Wrap +" at bounding box center [801, 132] width 68 height 34
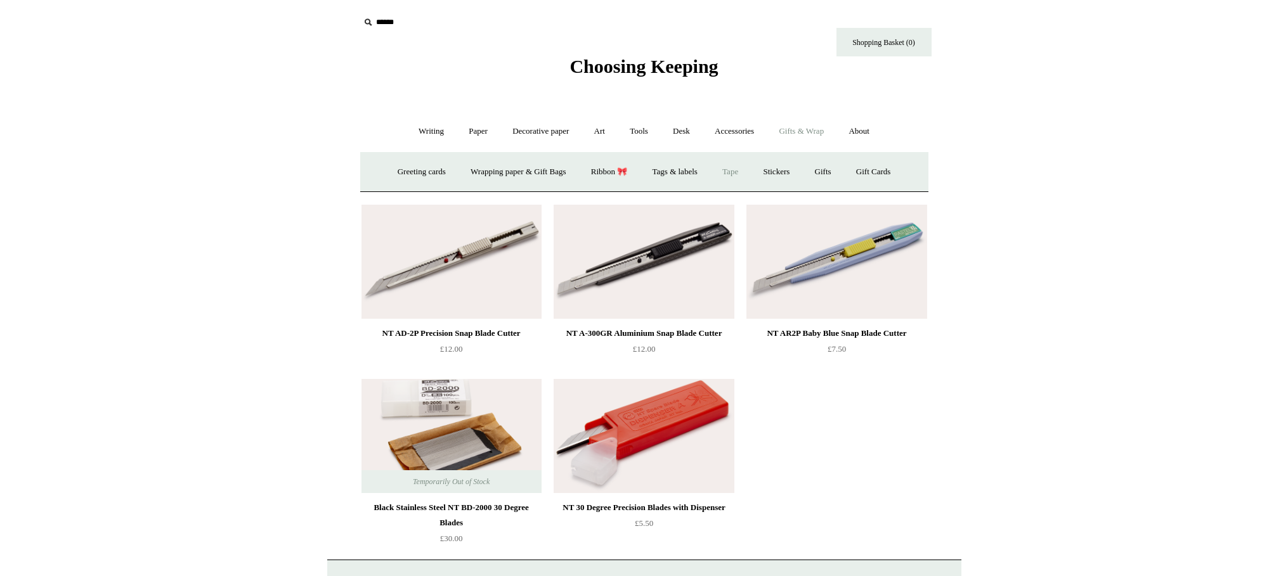
click at [734, 173] on link "Tape" at bounding box center [730, 172] width 39 height 34
